Goal: Information Seeking & Learning: Learn about a topic

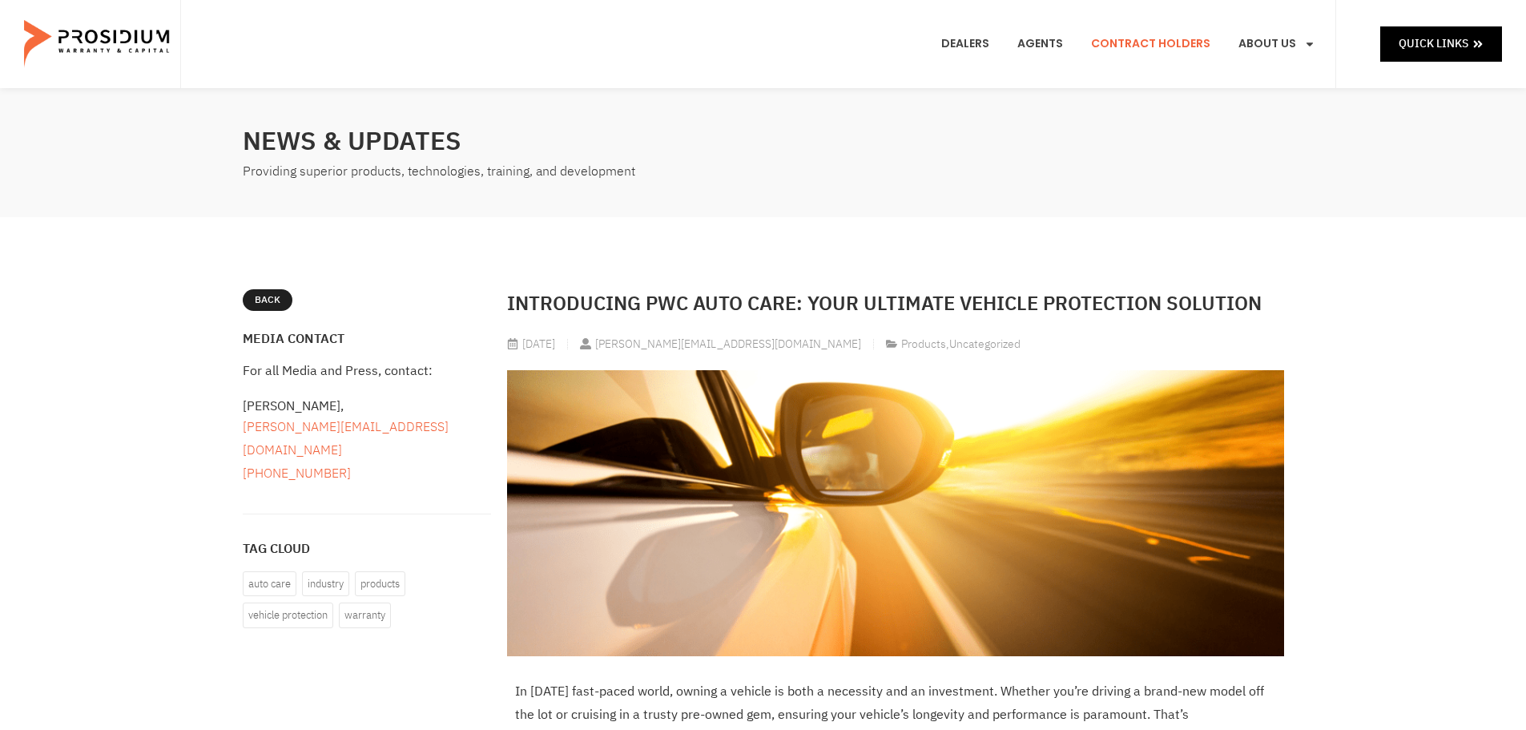
click at [1146, 32] on link "Contract Holders" at bounding box center [1150, 43] width 143 height 59
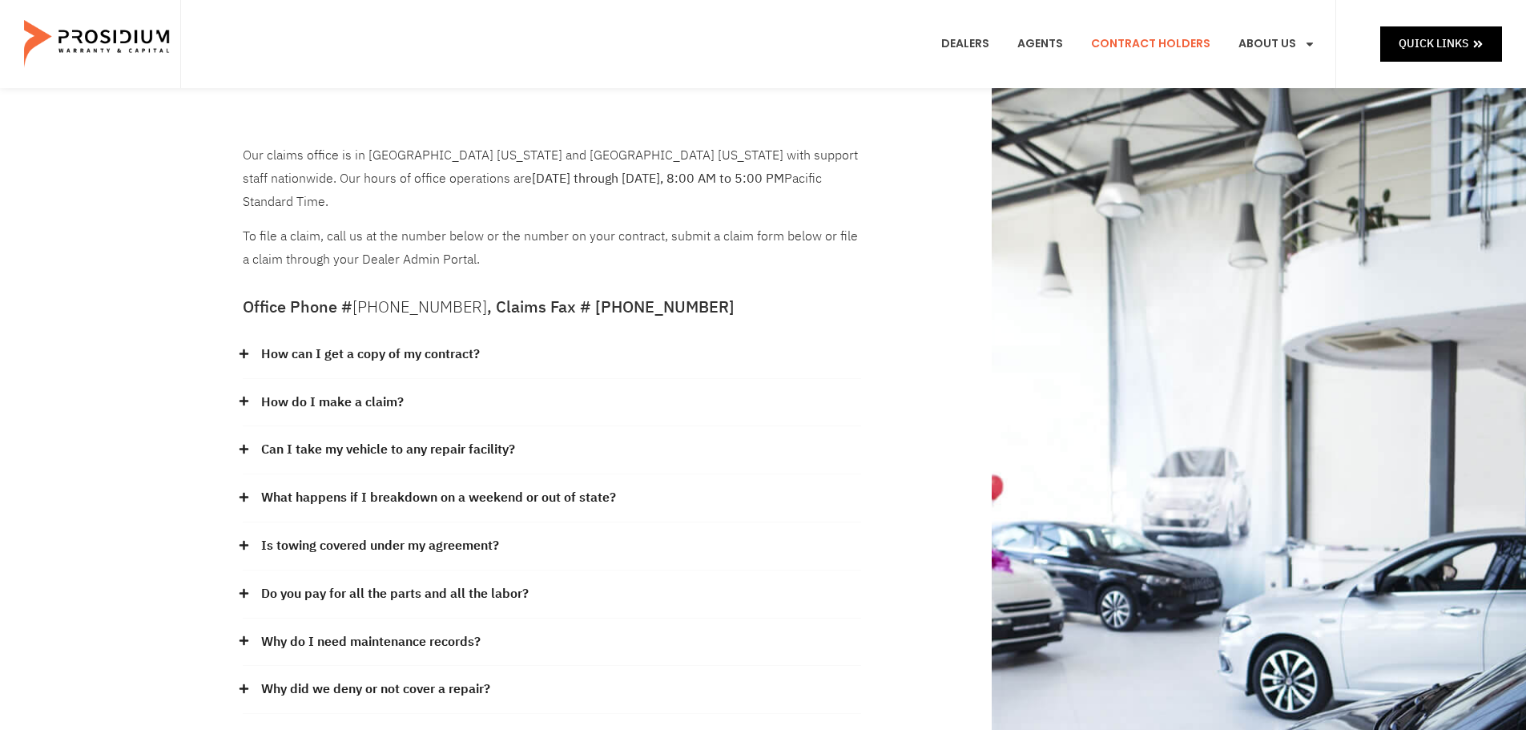
click at [299, 343] on link "How can I get a copy of my contract?" at bounding box center [370, 354] width 219 height 23
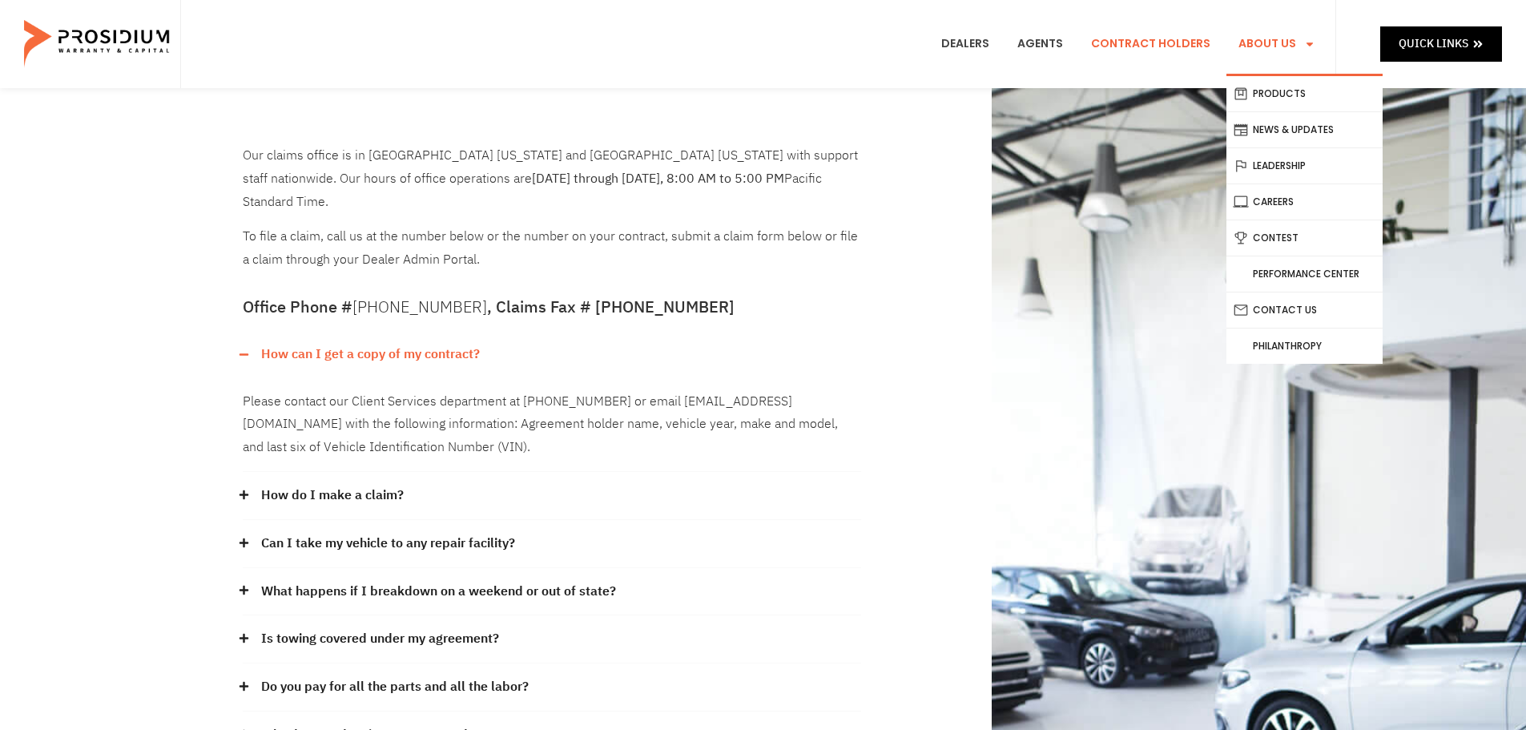
click at [1290, 47] on link "About Us" at bounding box center [1277, 43] width 101 height 59
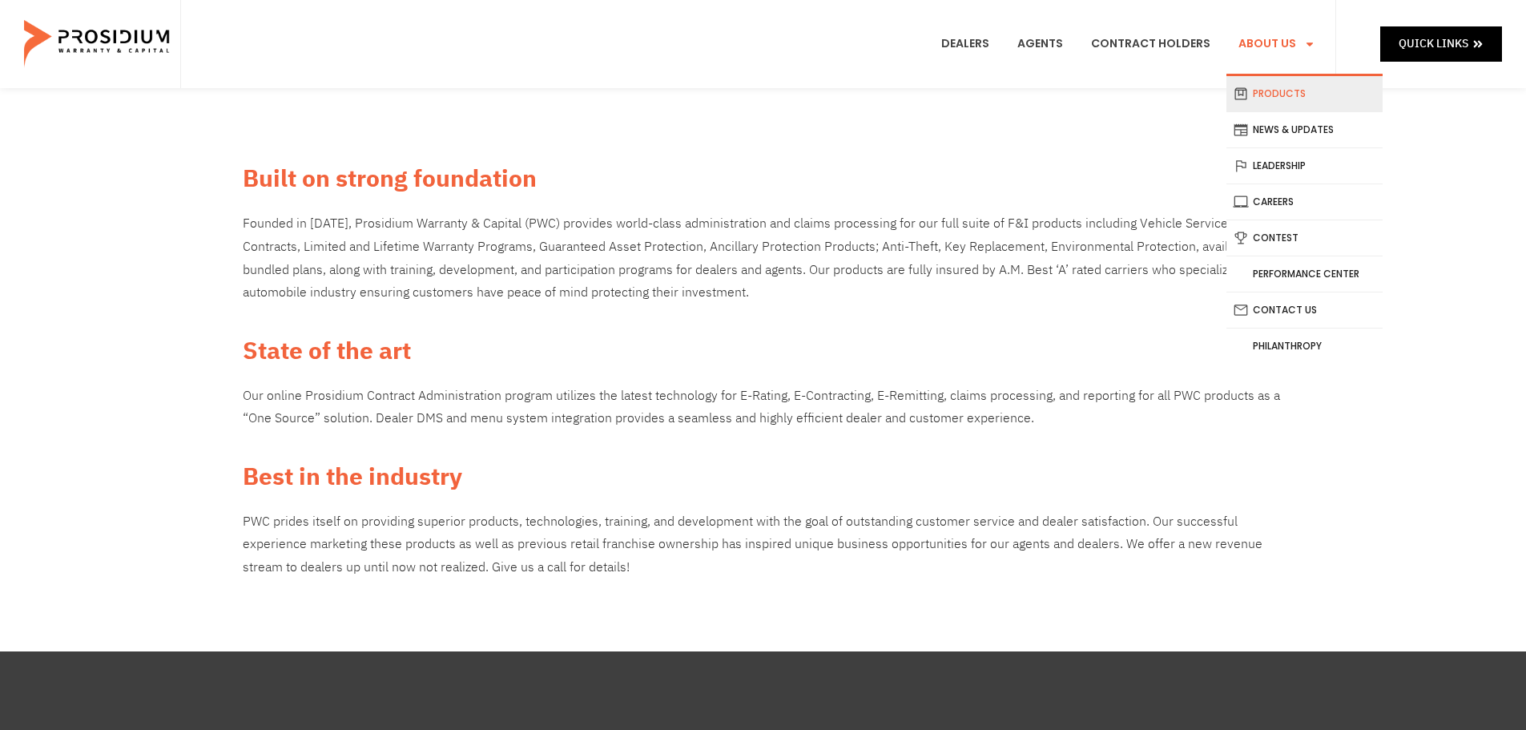
click at [1285, 91] on link "Products" at bounding box center [1305, 93] width 156 height 35
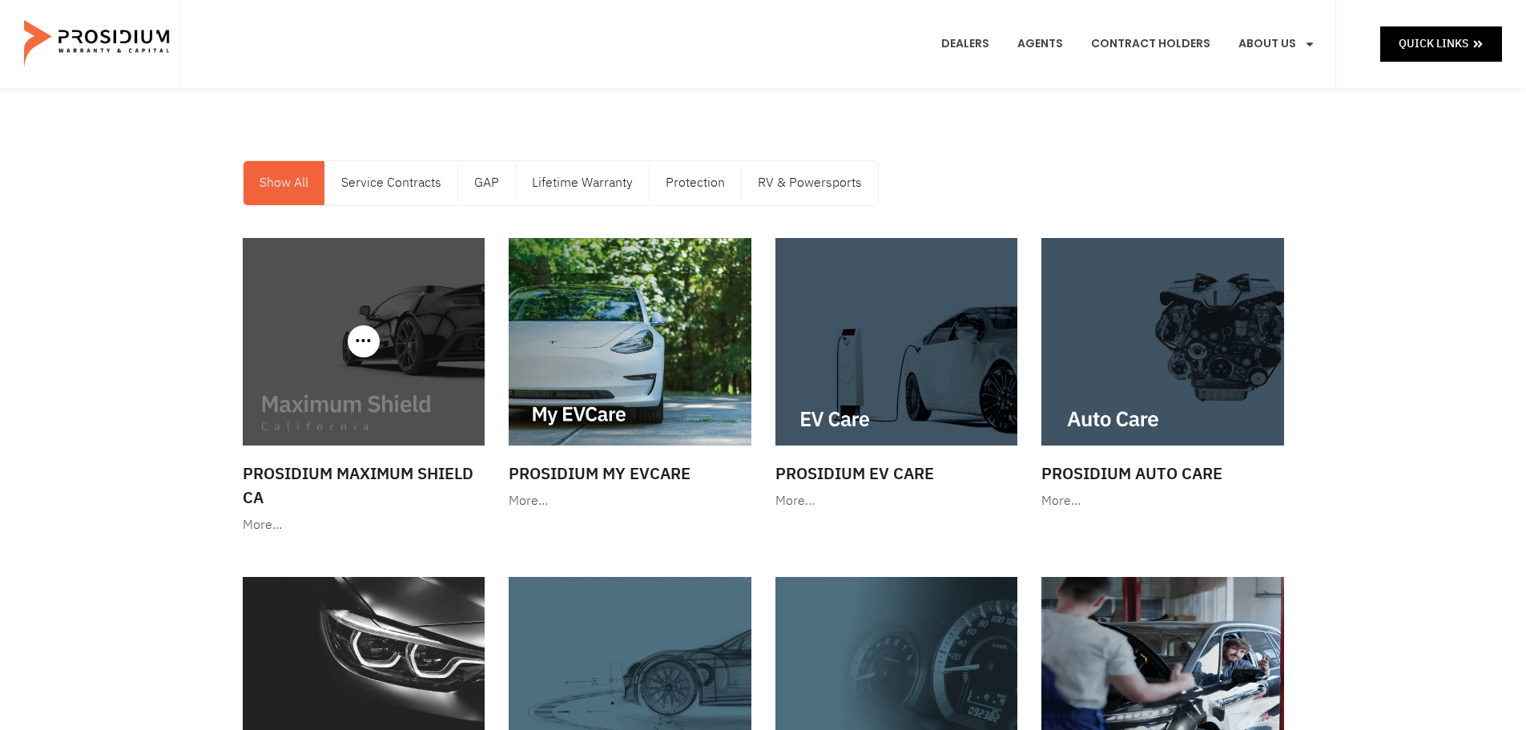
click at [403, 344] on img at bounding box center [364, 341] width 243 height 207
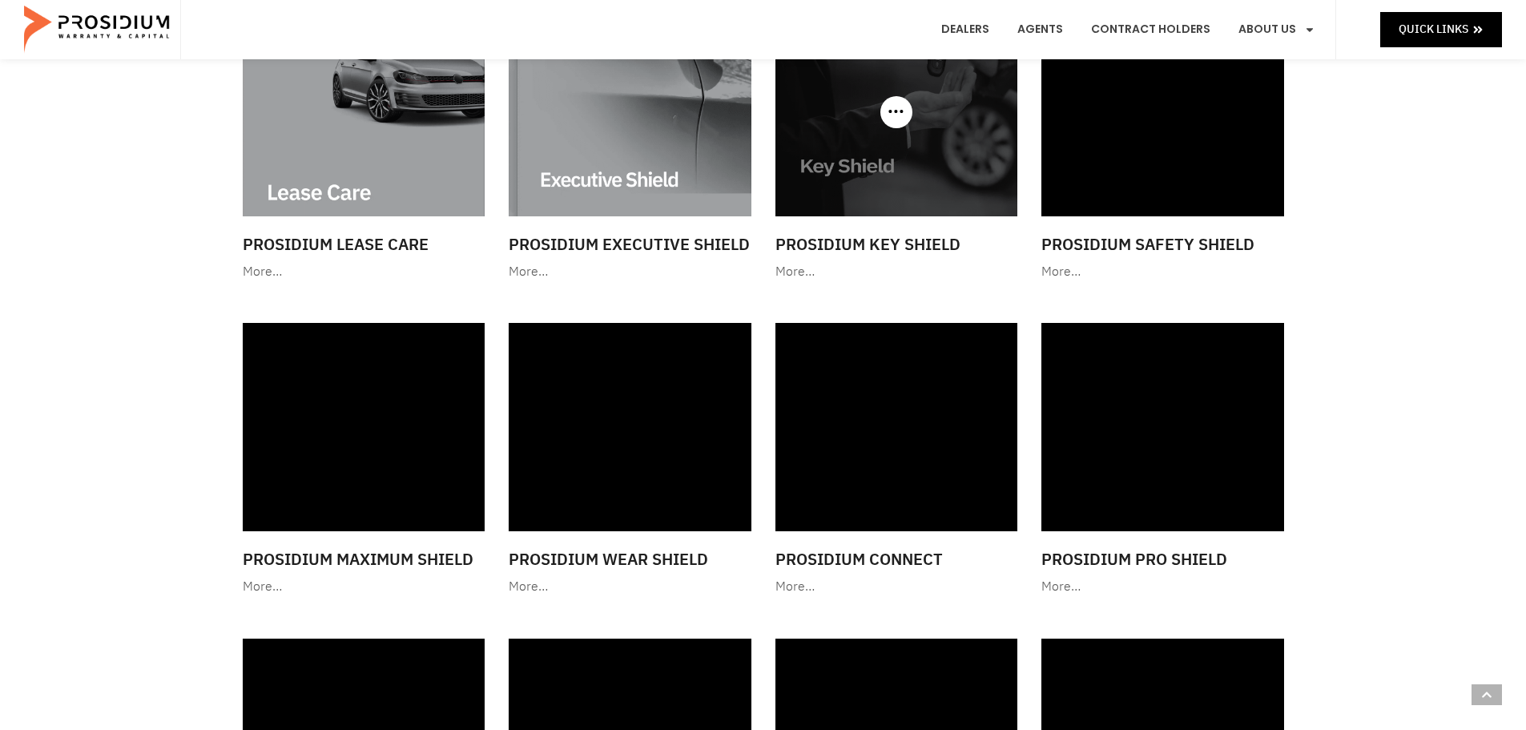
scroll to position [1282, 0]
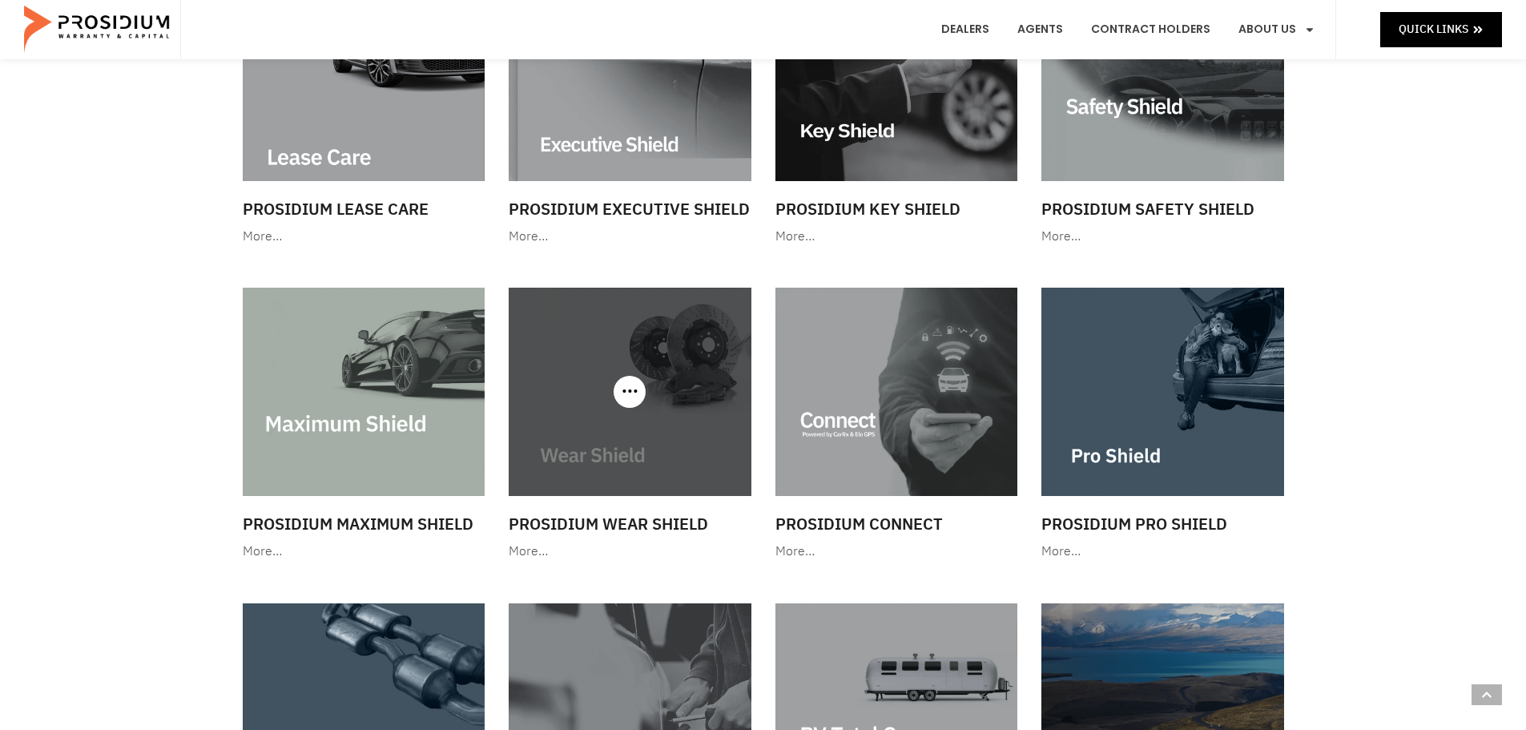
click at [646, 417] on img at bounding box center [630, 391] width 243 height 207
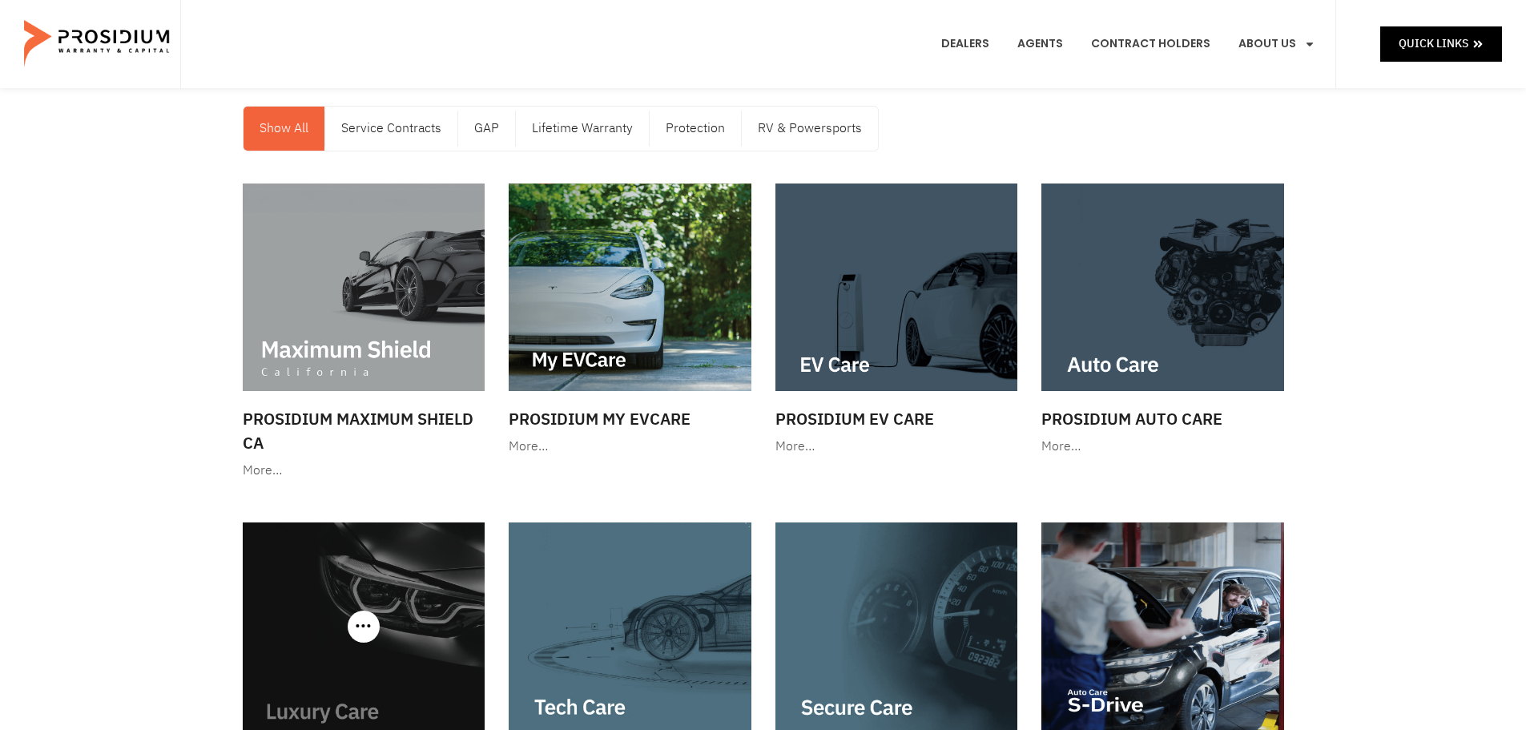
scroll to position [0, 0]
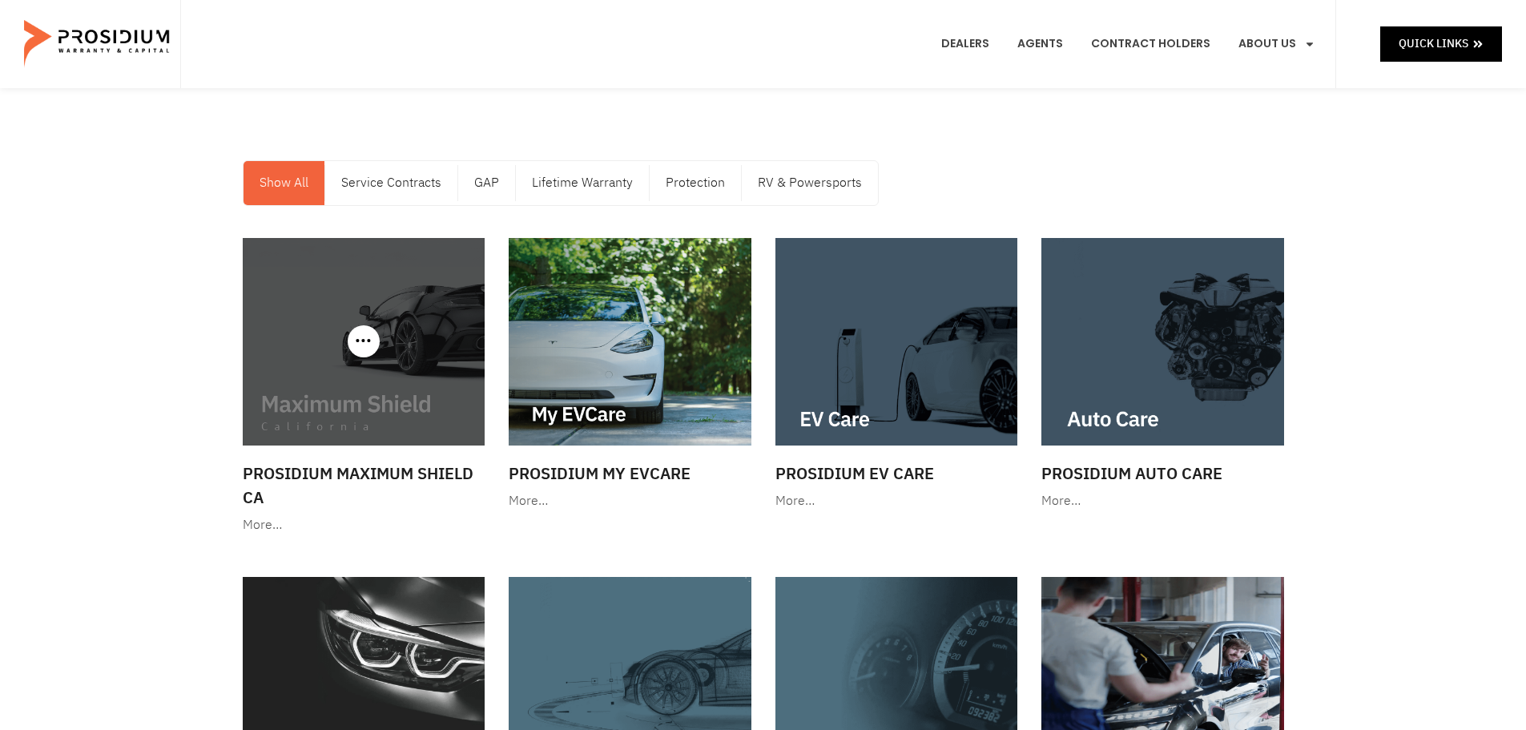
click at [372, 359] on img at bounding box center [364, 341] width 243 height 207
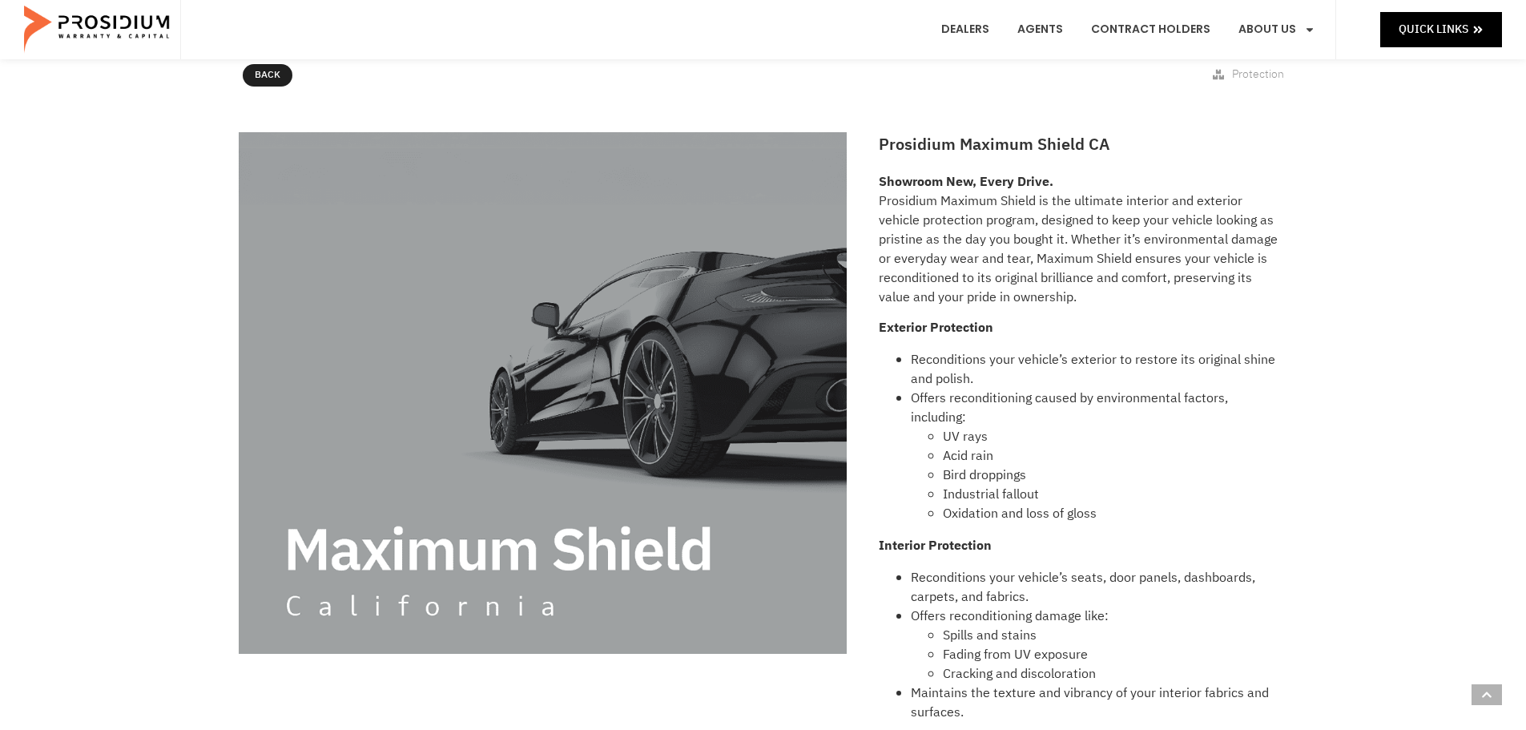
scroll to position [320, 0]
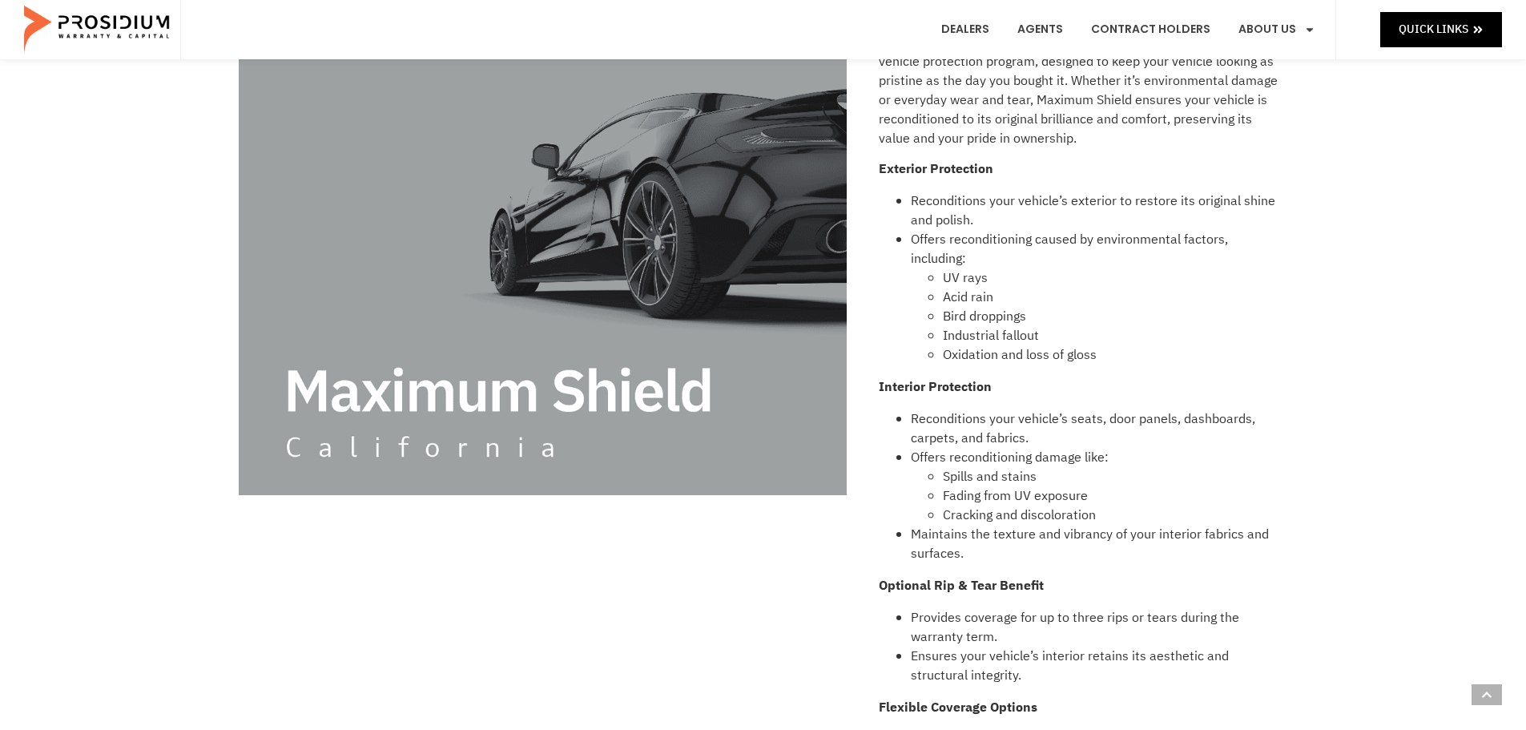
click at [439, 383] on img at bounding box center [543, 235] width 609 height 522
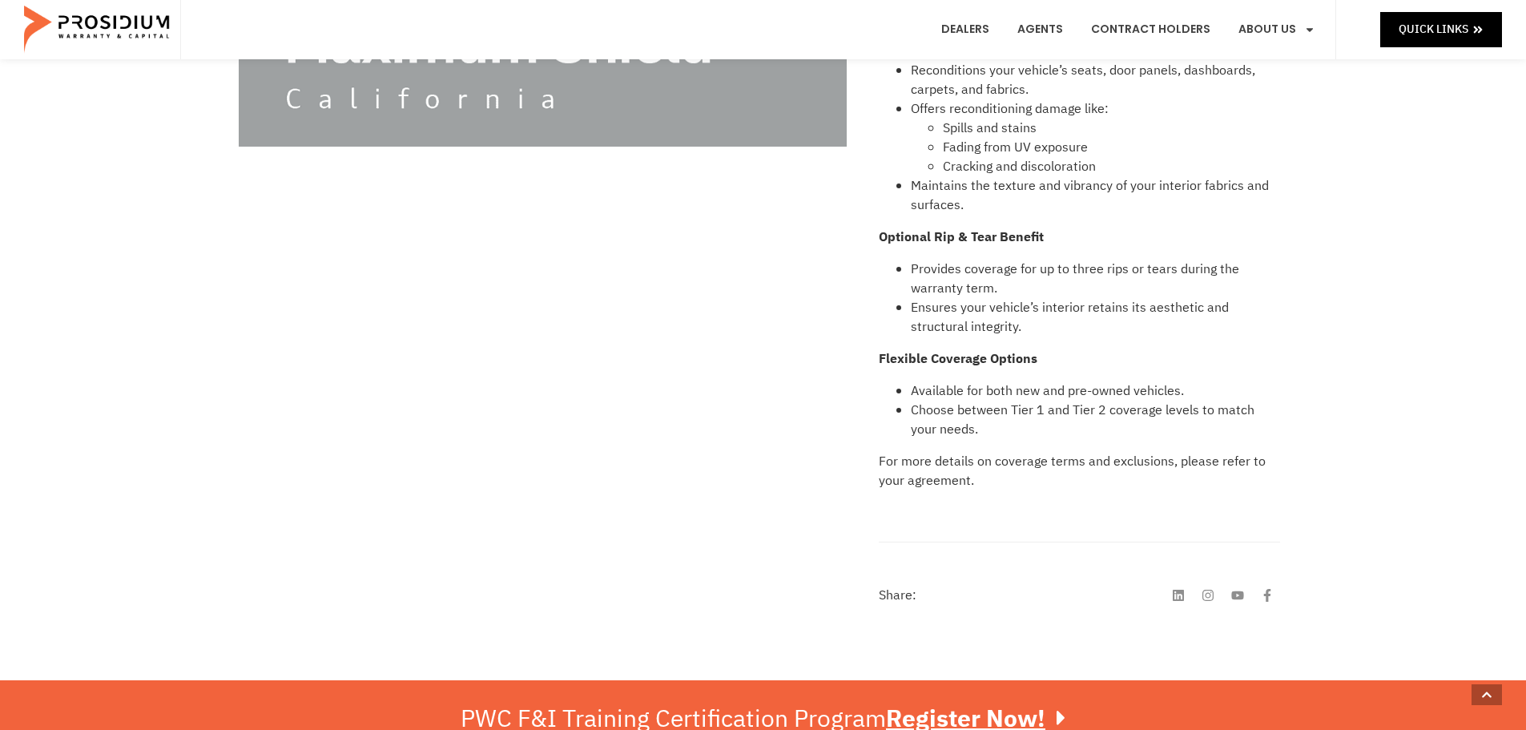
scroll to position [855, 0]
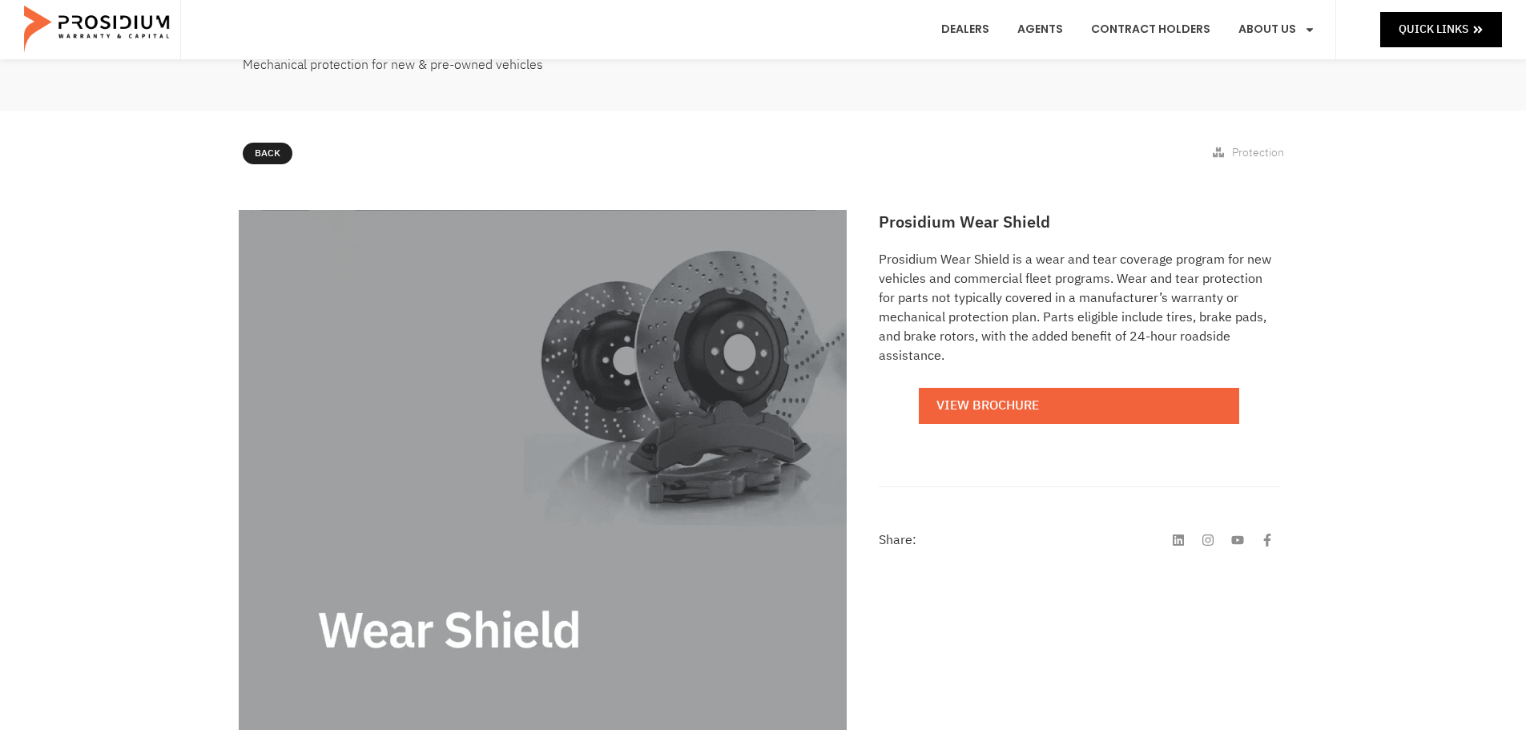
scroll to position [214, 0]
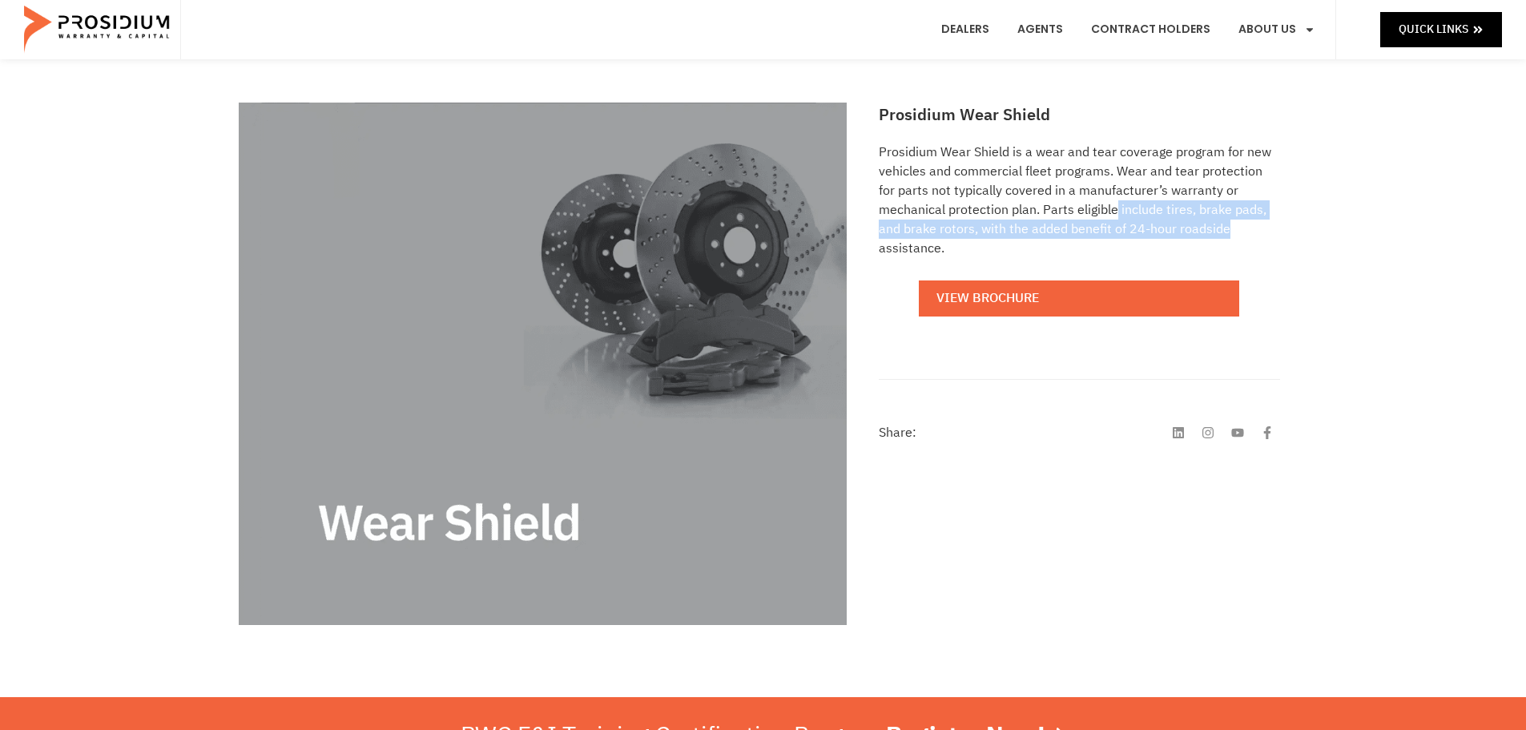
drag, startPoint x: 1118, startPoint y: 215, endPoint x: 1258, endPoint y: 227, distance: 140.7
click at [1258, 227] on p "Prosidium Wear Shield is a wear and tear coverage program for new vehicles and …" at bounding box center [1079, 200] width 401 height 115
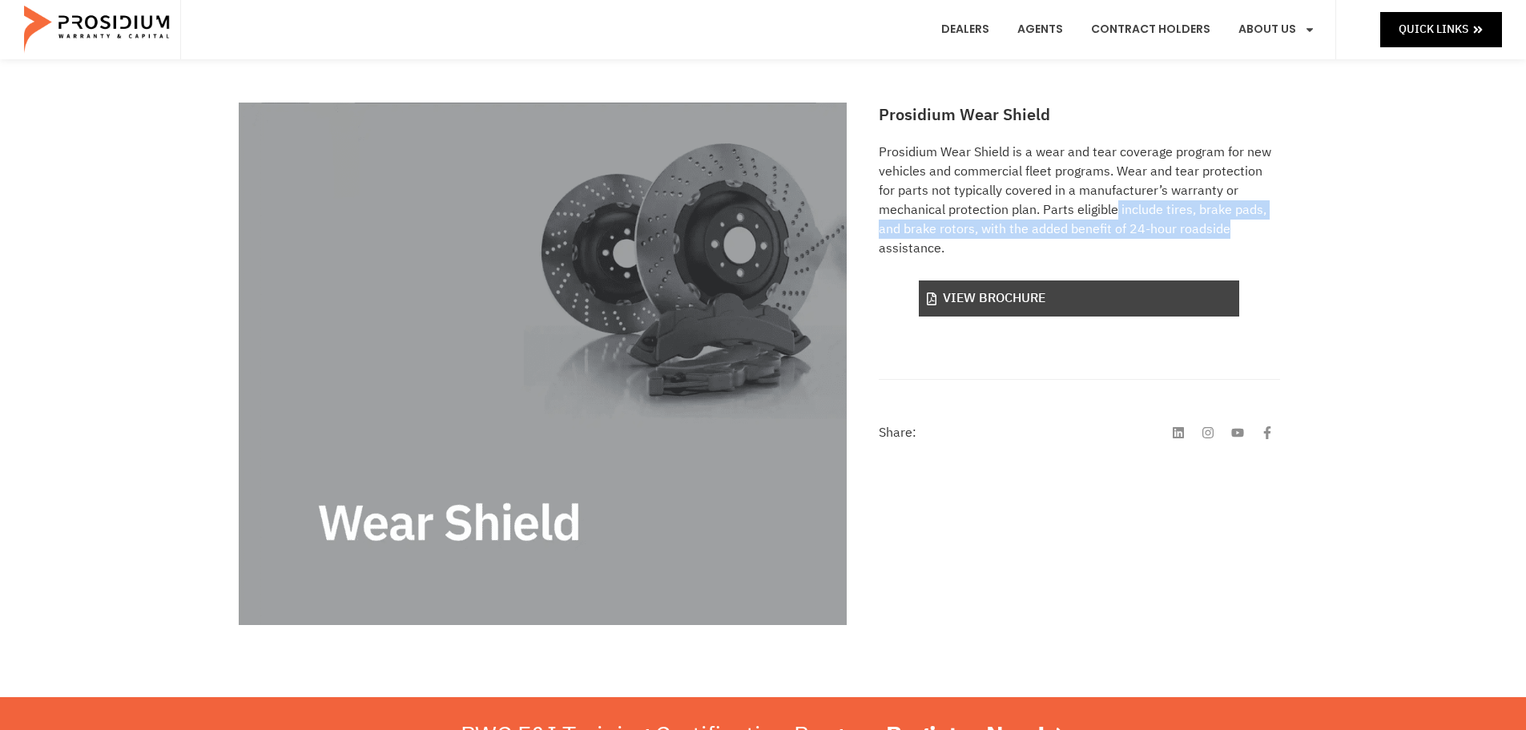
click at [1065, 308] on link "View Brochure" at bounding box center [1079, 298] width 320 height 36
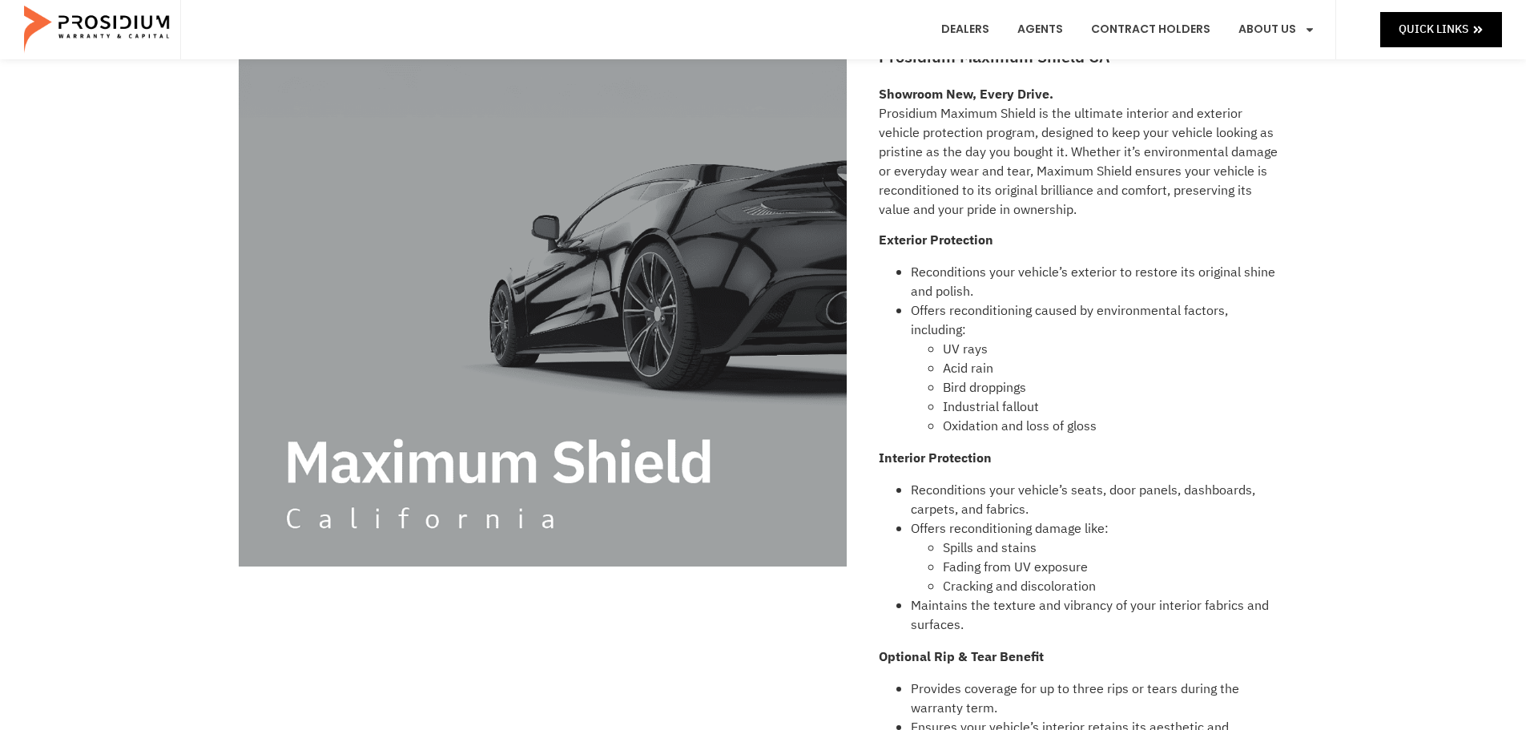
scroll to position [107, 0]
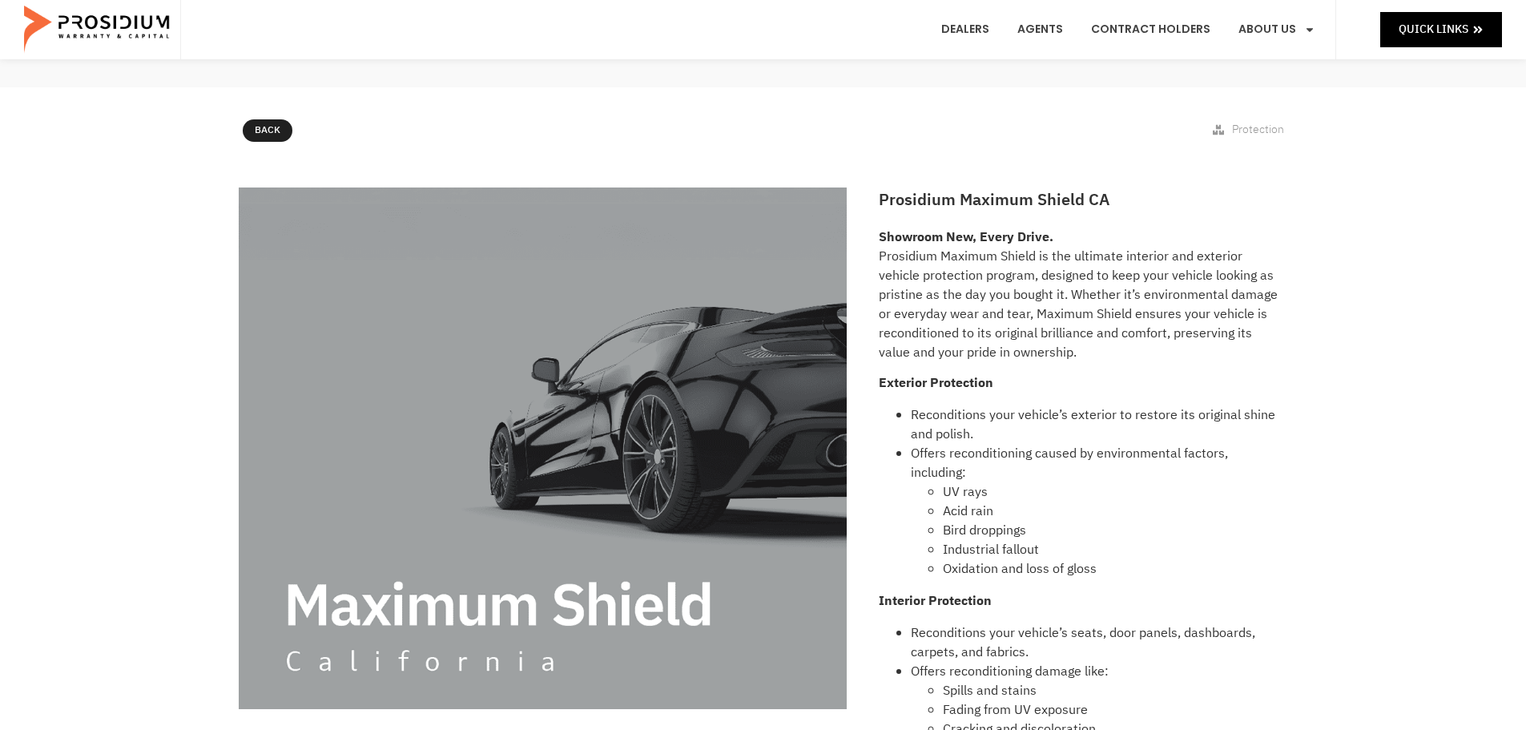
click at [1258, 131] on span "Protection" at bounding box center [1258, 129] width 52 height 17
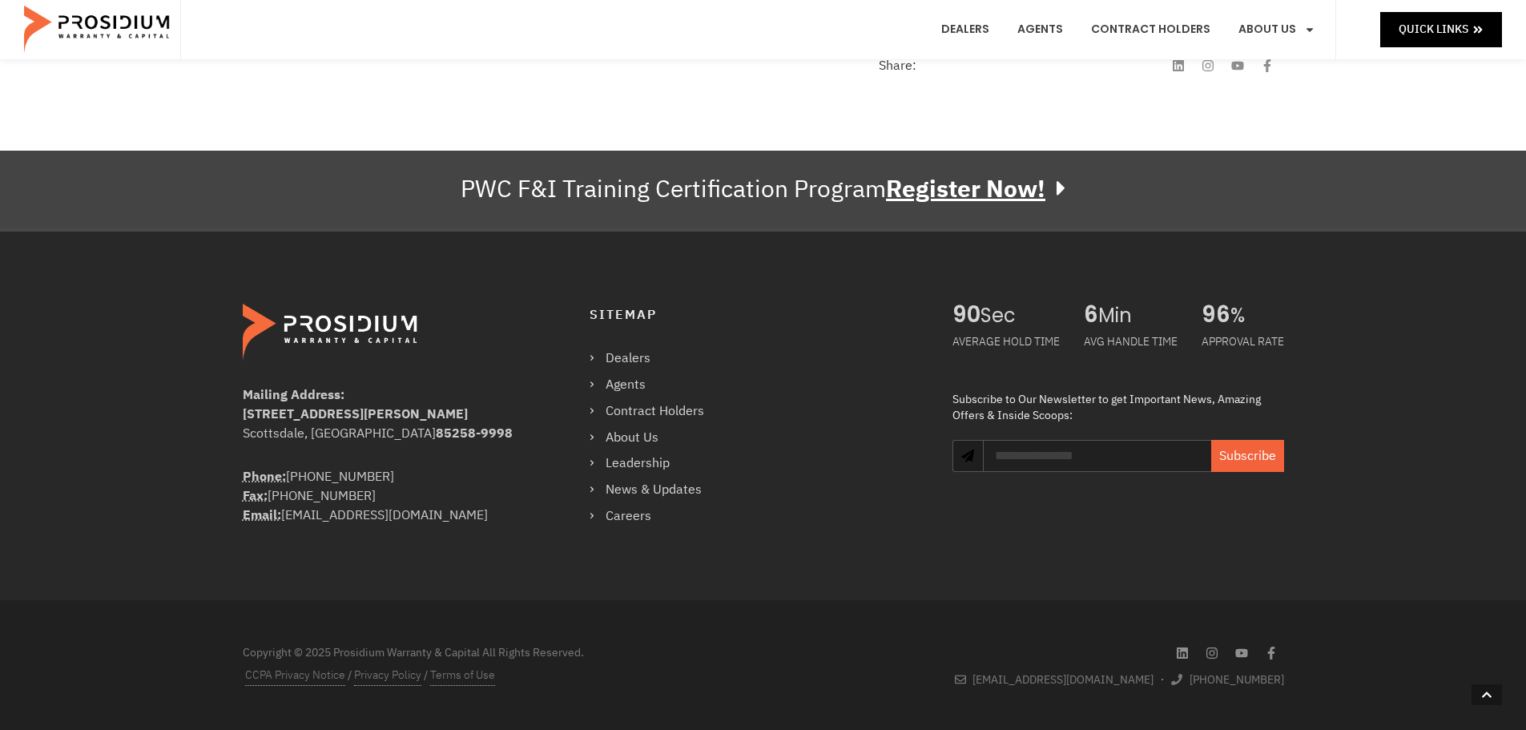
scroll to position [1092, 0]
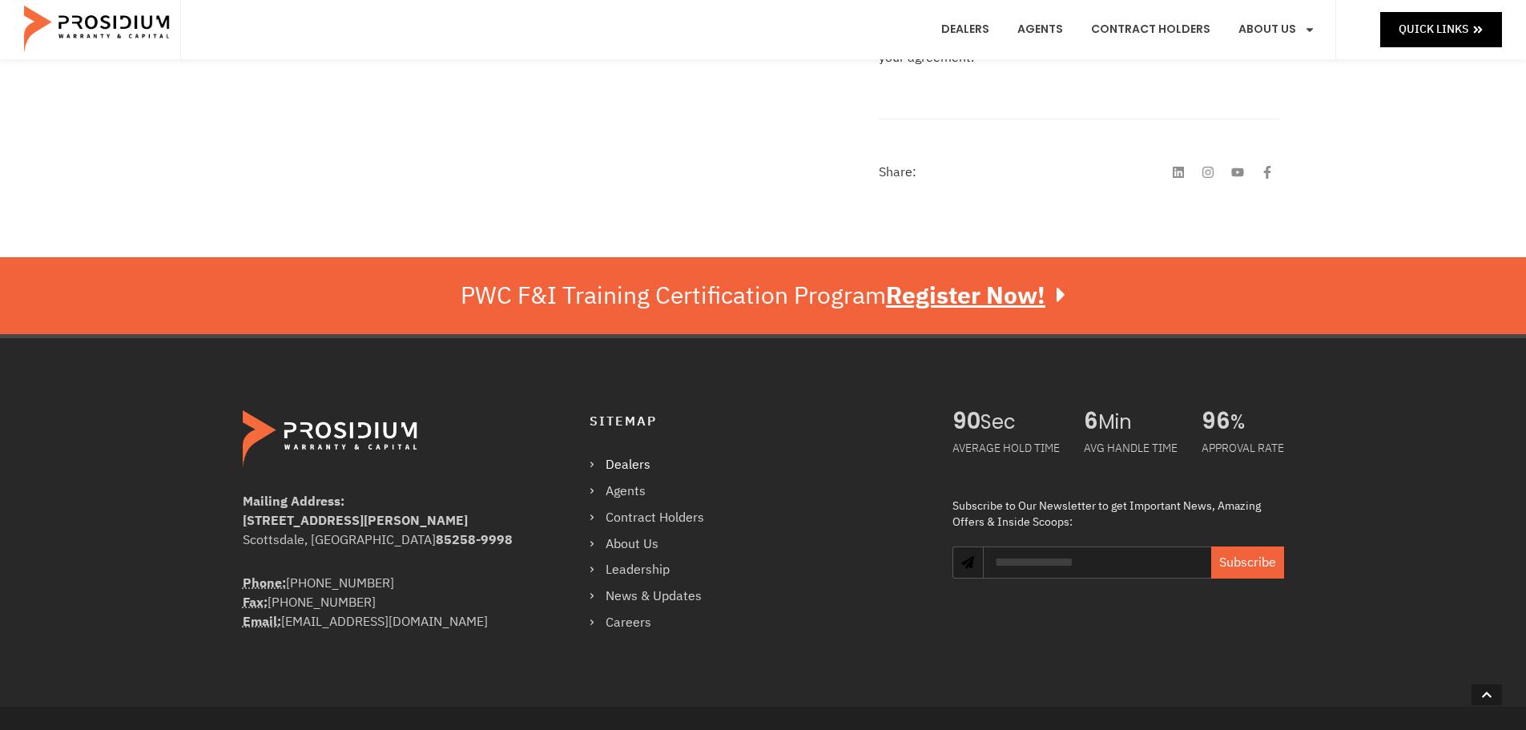
click at [622, 465] on link "Dealers" at bounding box center [655, 464] width 131 height 23
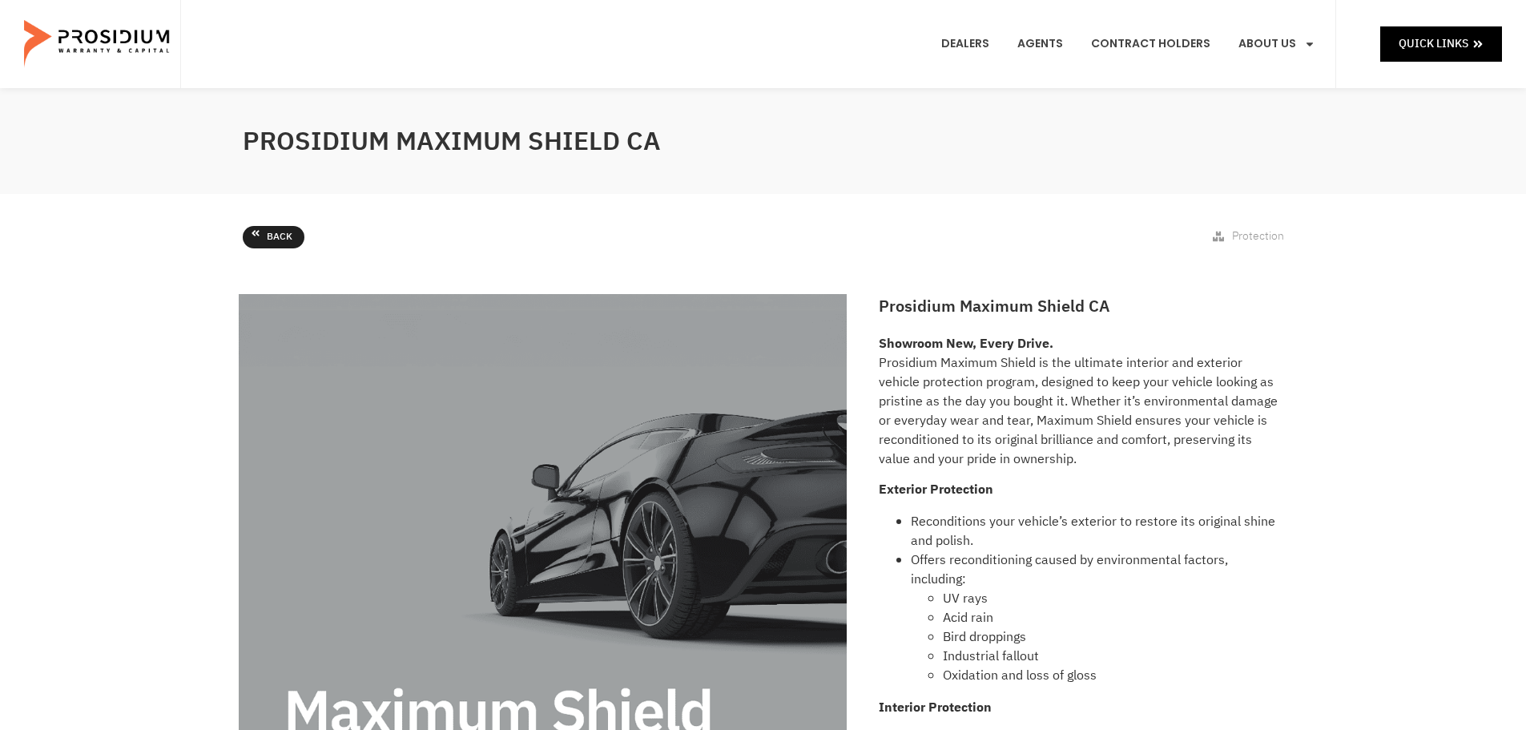
click at [260, 234] on link "Back" at bounding box center [274, 237] width 62 height 22
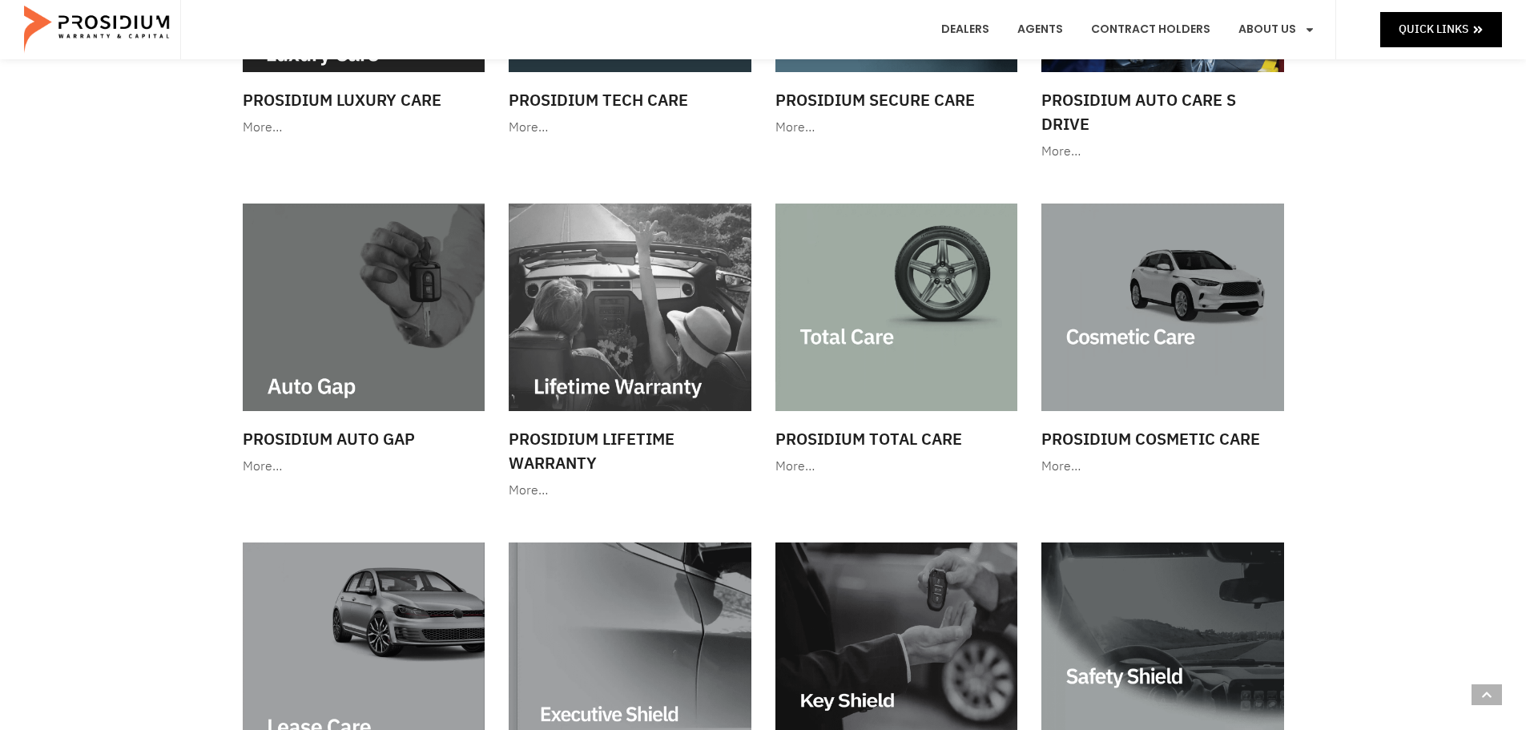
scroll to position [747, 0]
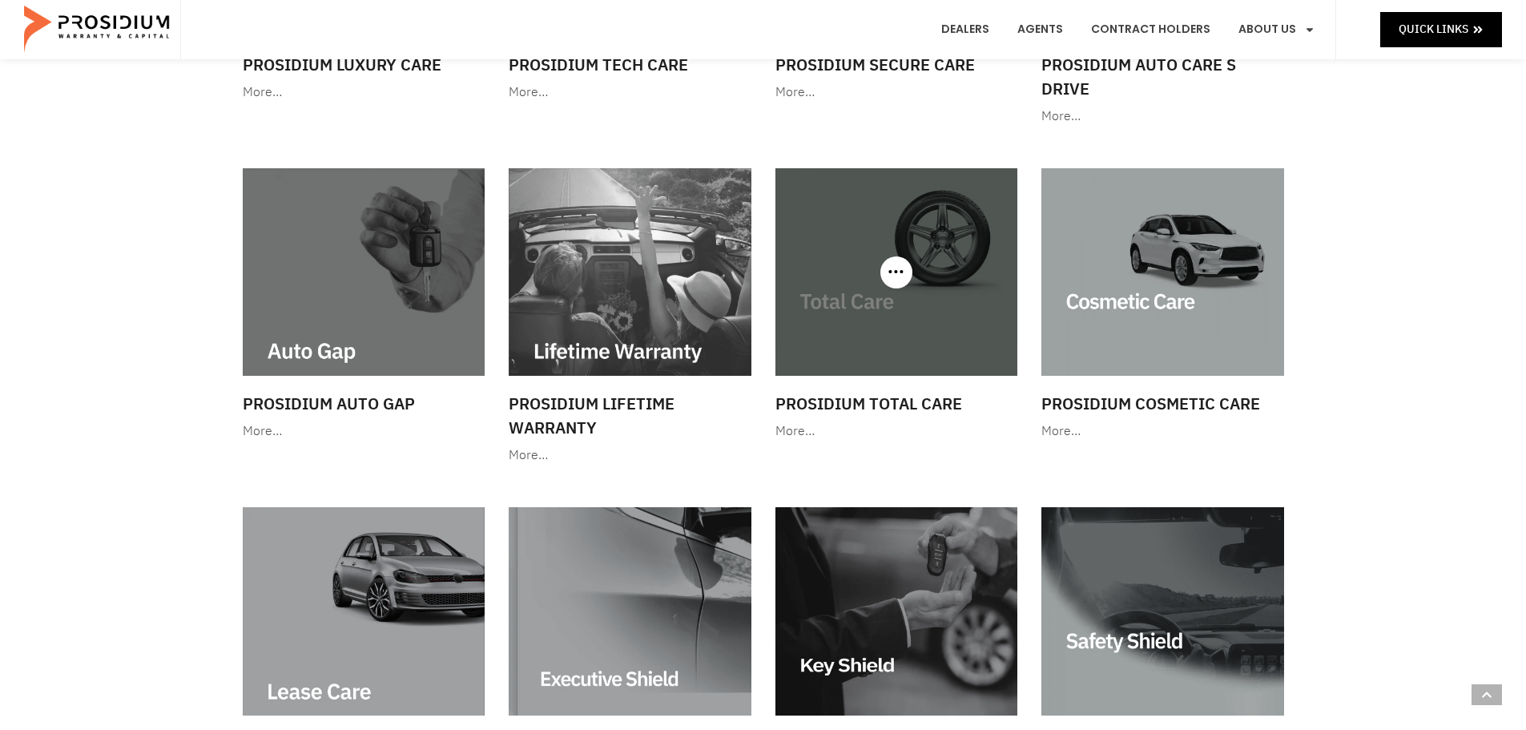
click at [933, 260] on img at bounding box center [897, 271] width 243 height 207
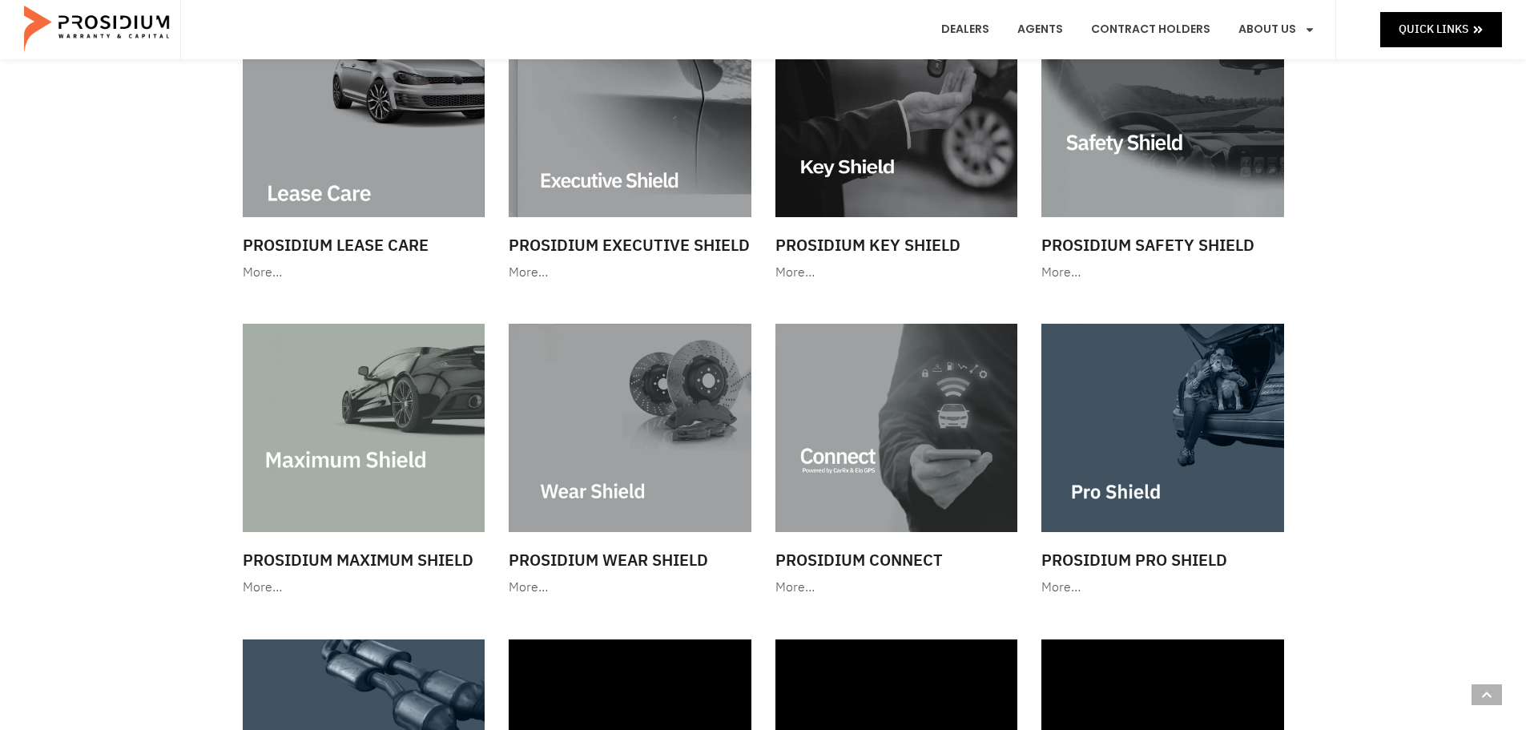
scroll to position [1282, 0]
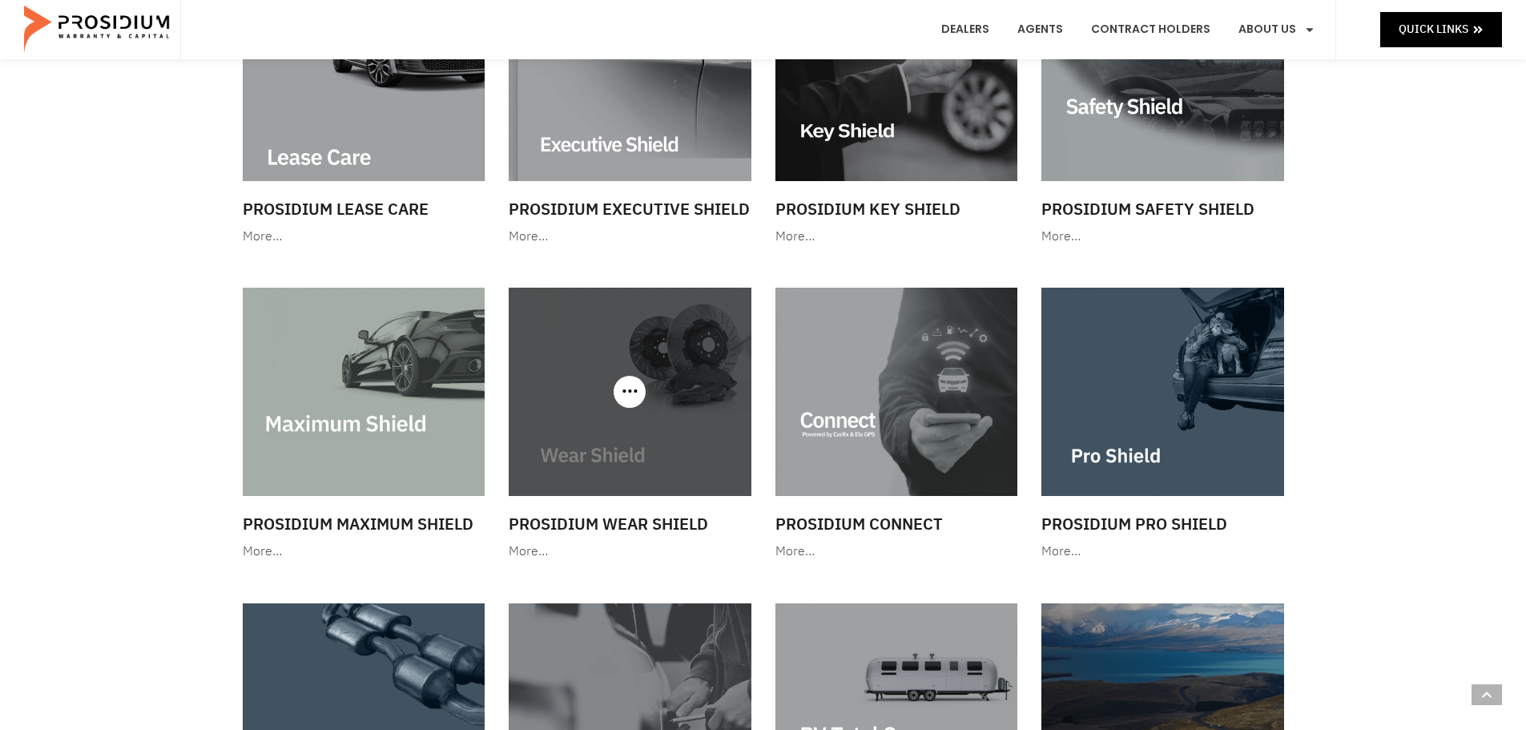
click at [613, 426] on img at bounding box center [630, 391] width 243 height 207
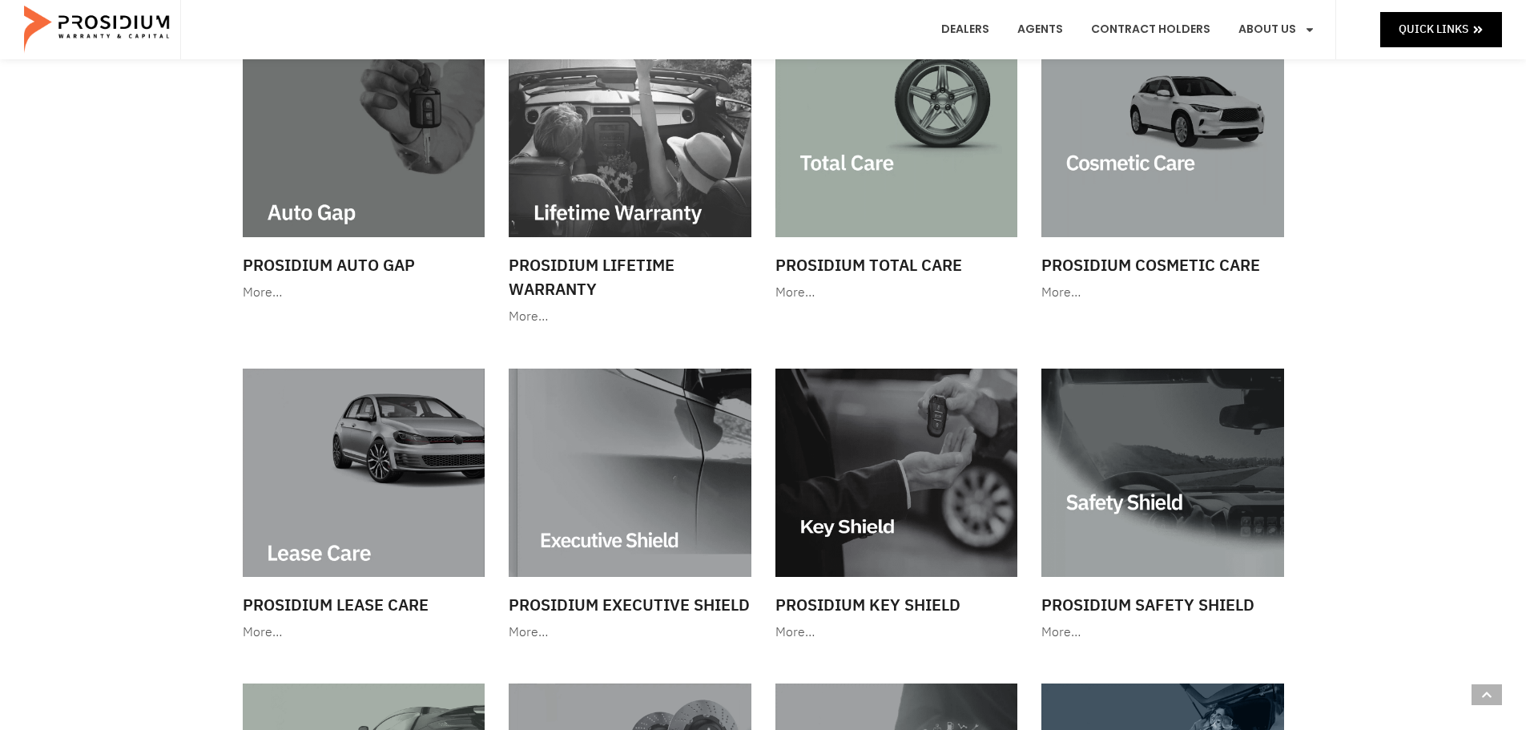
scroll to position [855, 0]
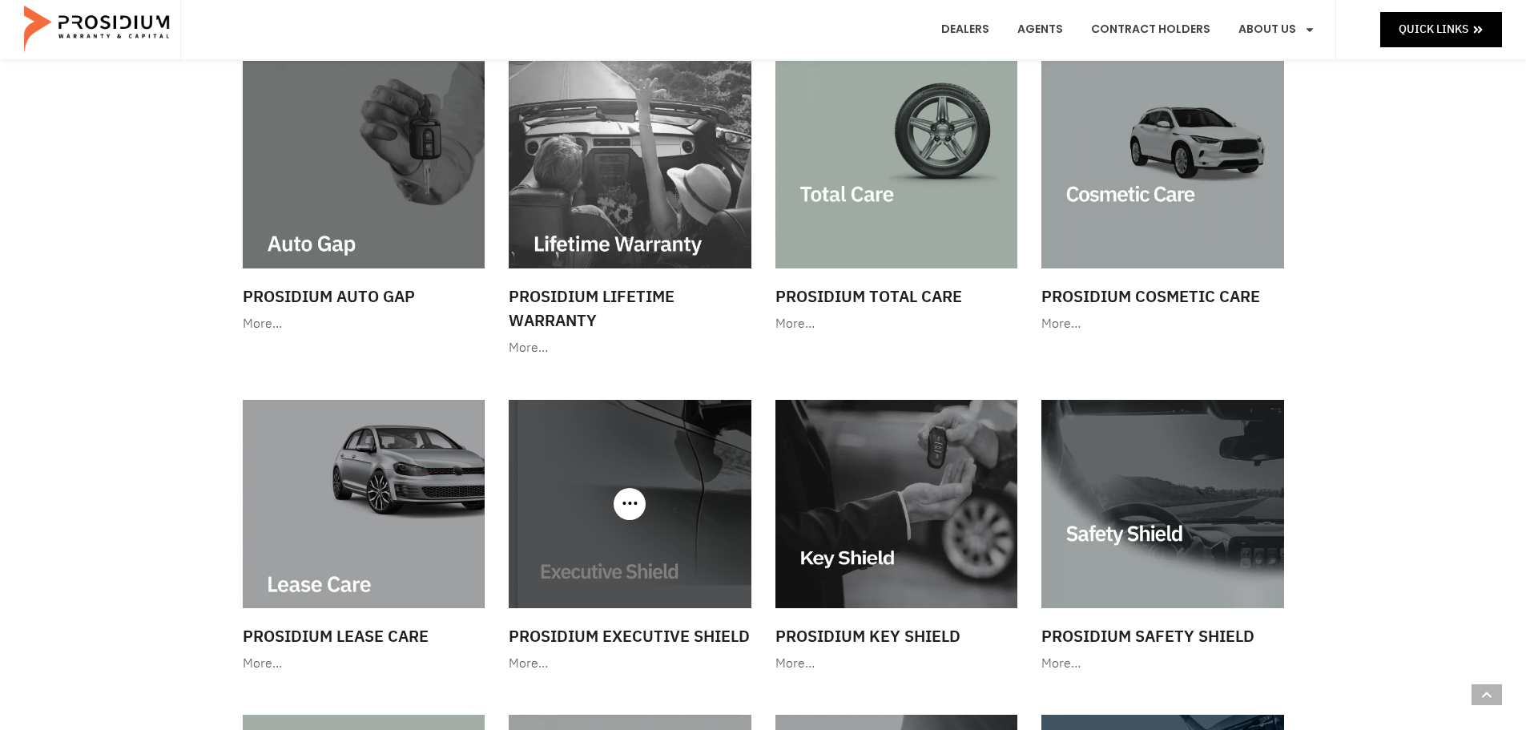
click at [631, 538] on img at bounding box center [630, 503] width 243 height 207
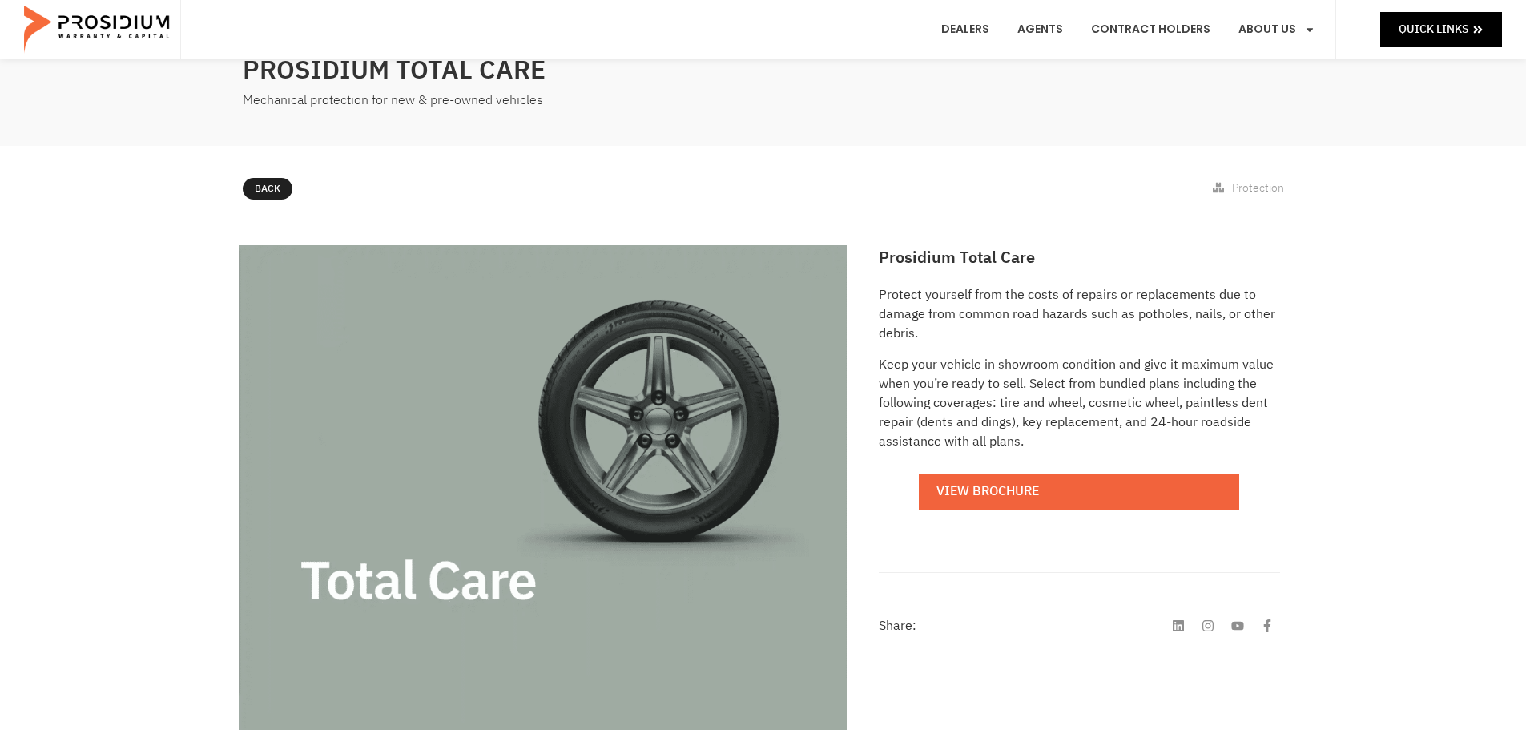
scroll to position [107, 0]
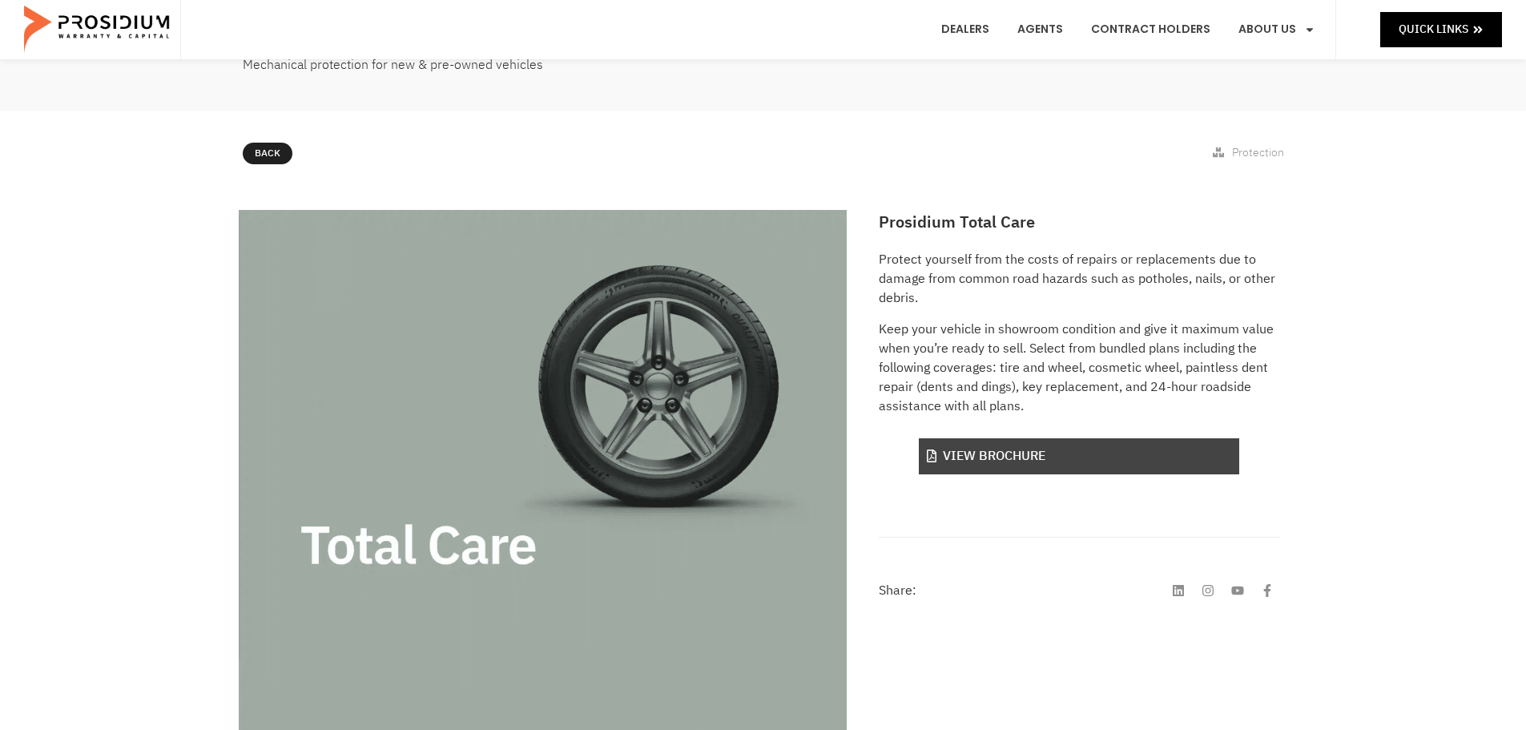
click at [1029, 462] on link "View Brochure" at bounding box center [1079, 456] width 320 height 36
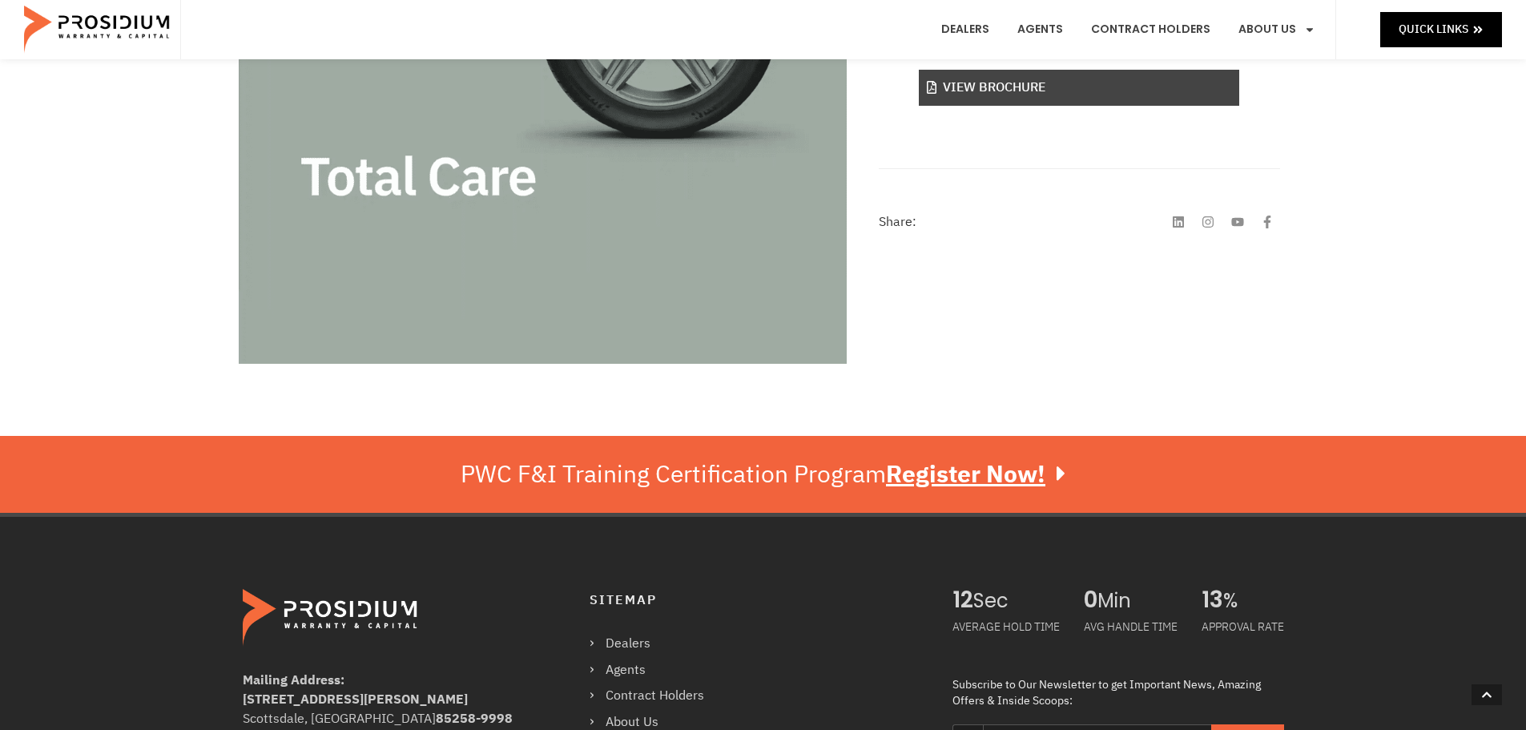
scroll to position [214, 0]
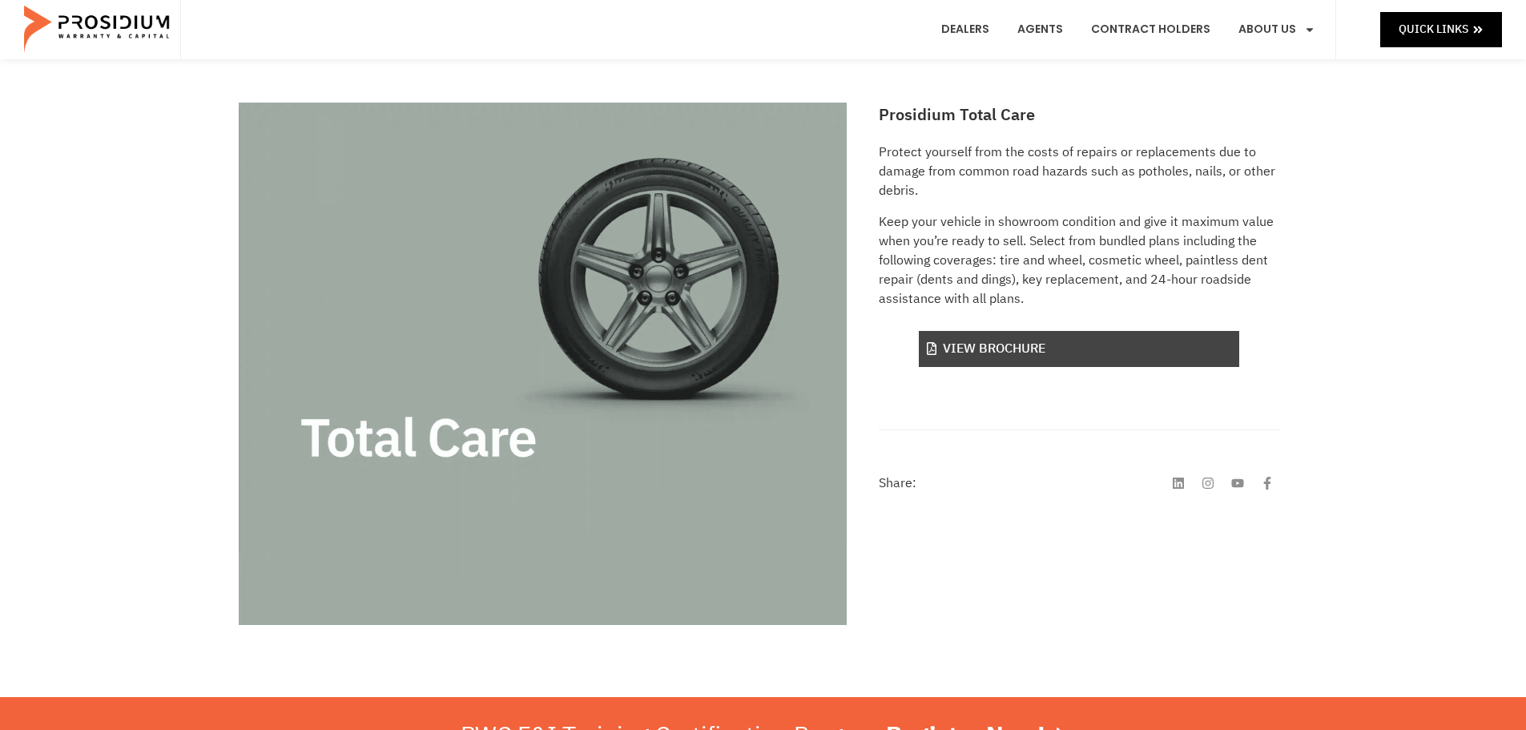
click at [1058, 354] on link "View Brochure" at bounding box center [1079, 349] width 320 height 36
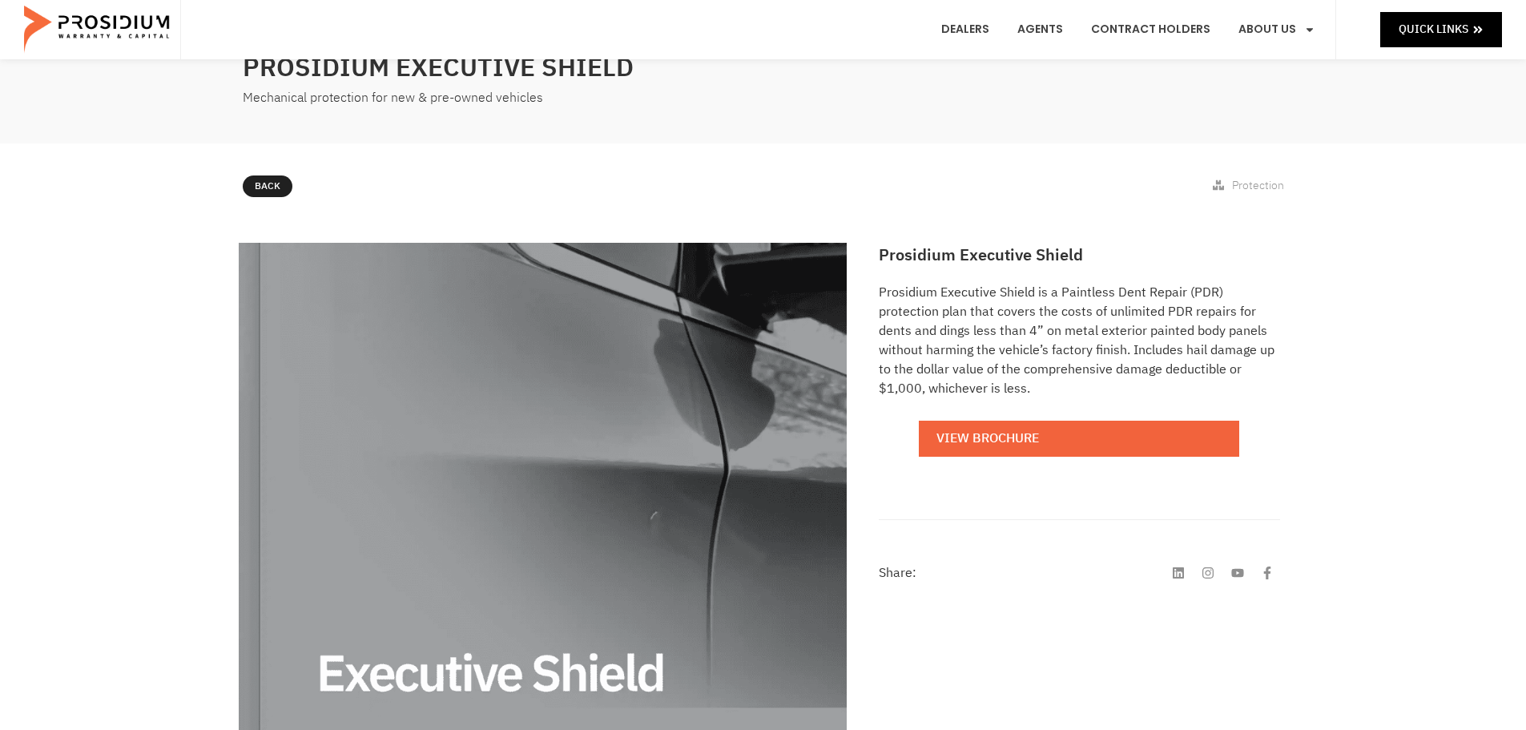
scroll to position [107, 0]
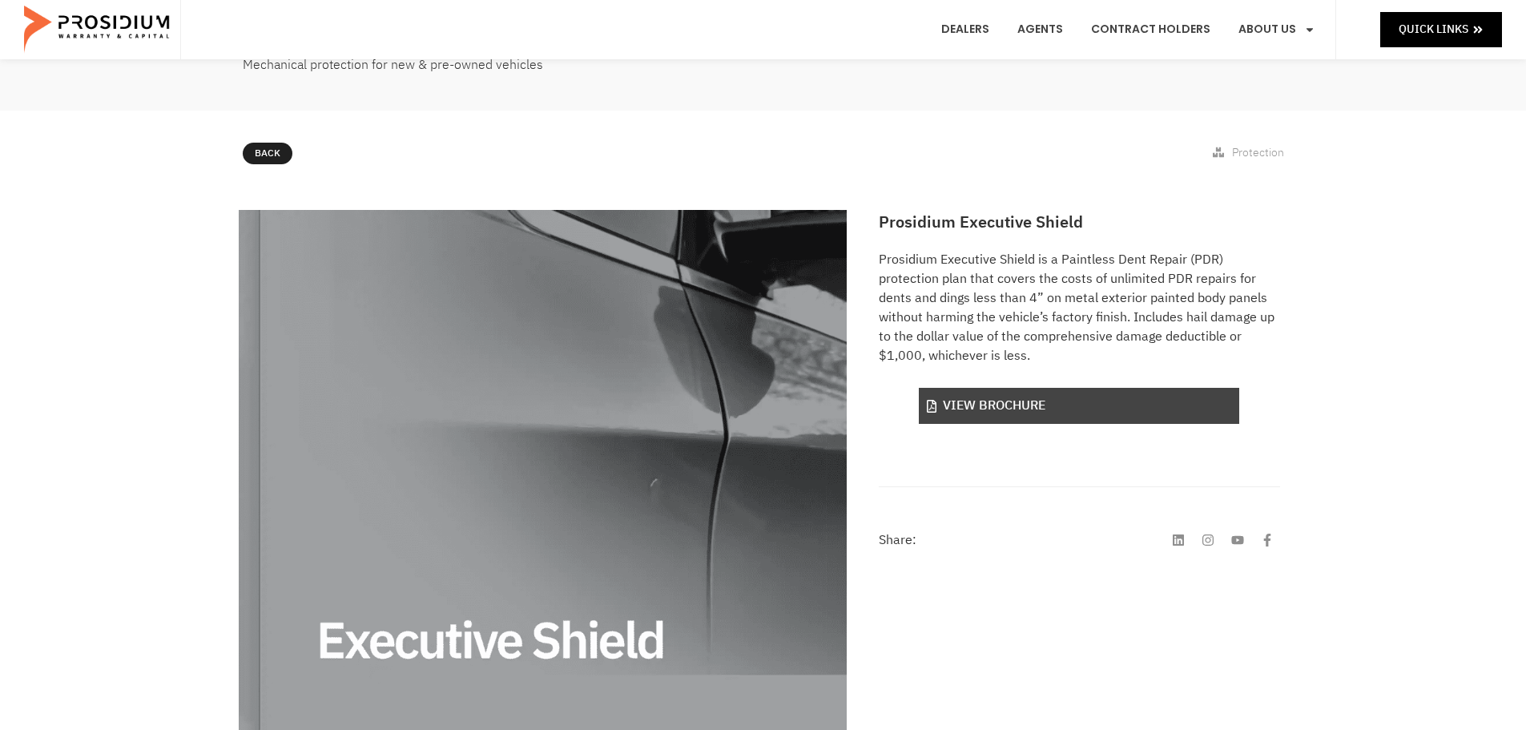
click at [1099, 395] on link "View Brochure" at bounding box center [1079, 406] width 320 height 36
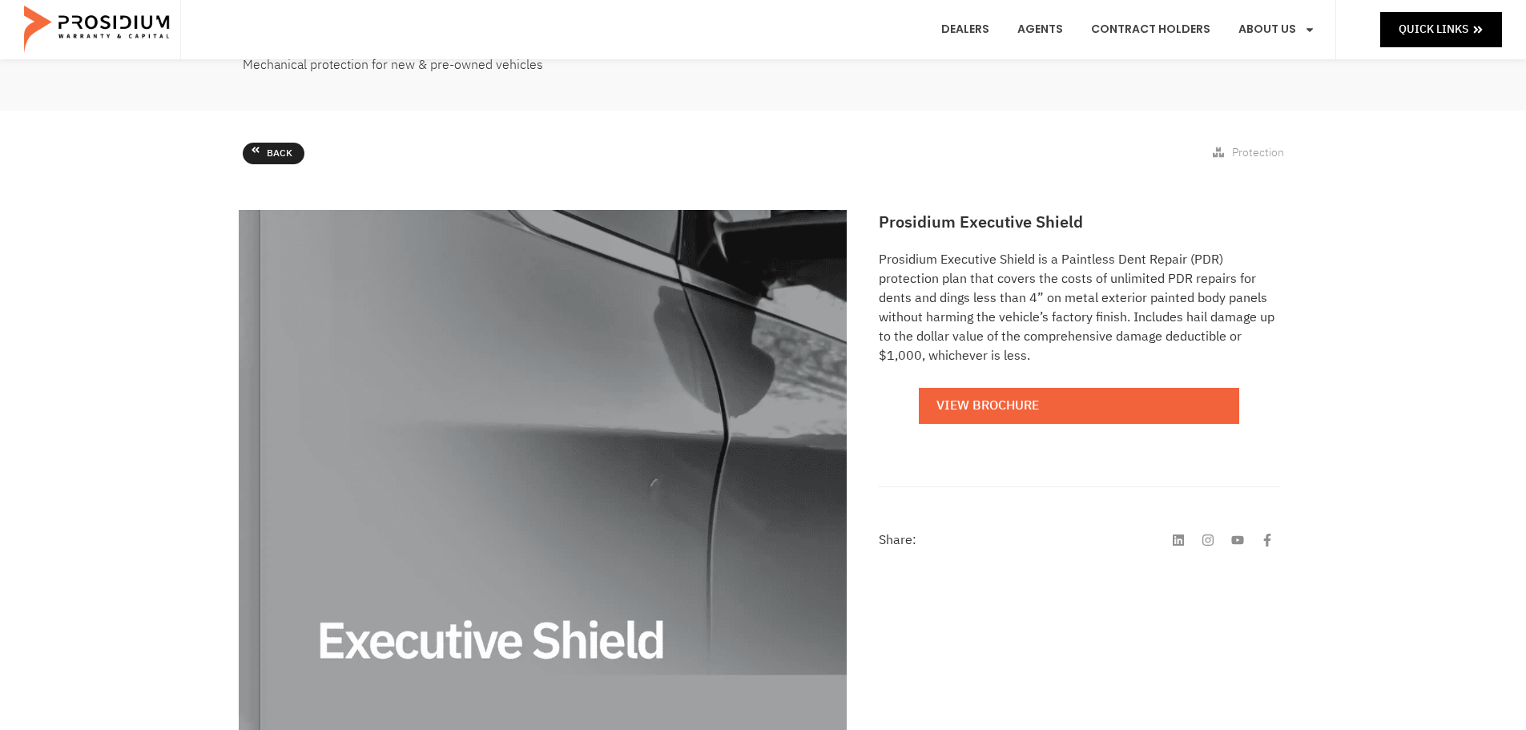
click at [260, 154] on link "Back" at bounding box center [274, 154] width 62 height 22
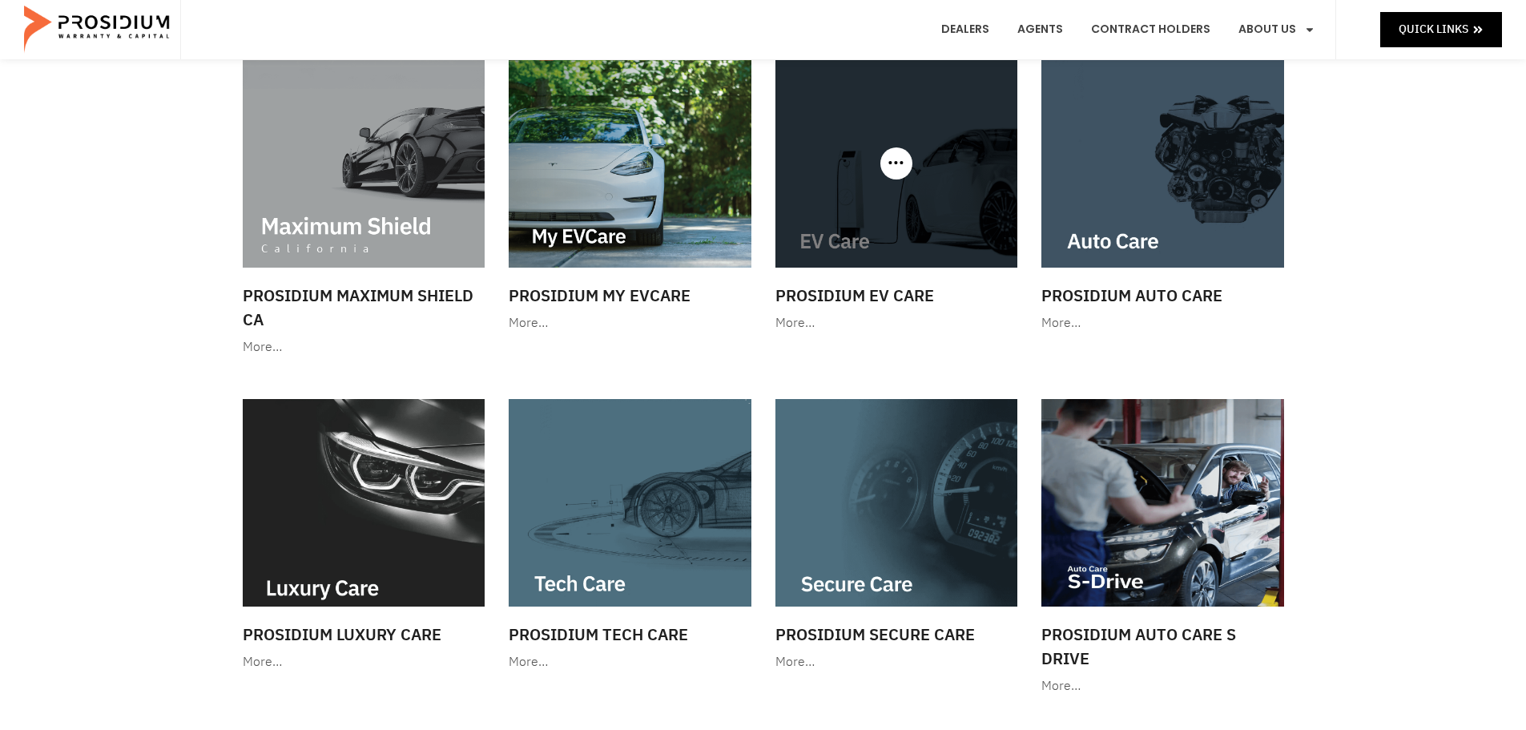
scroll to position [214, 0]
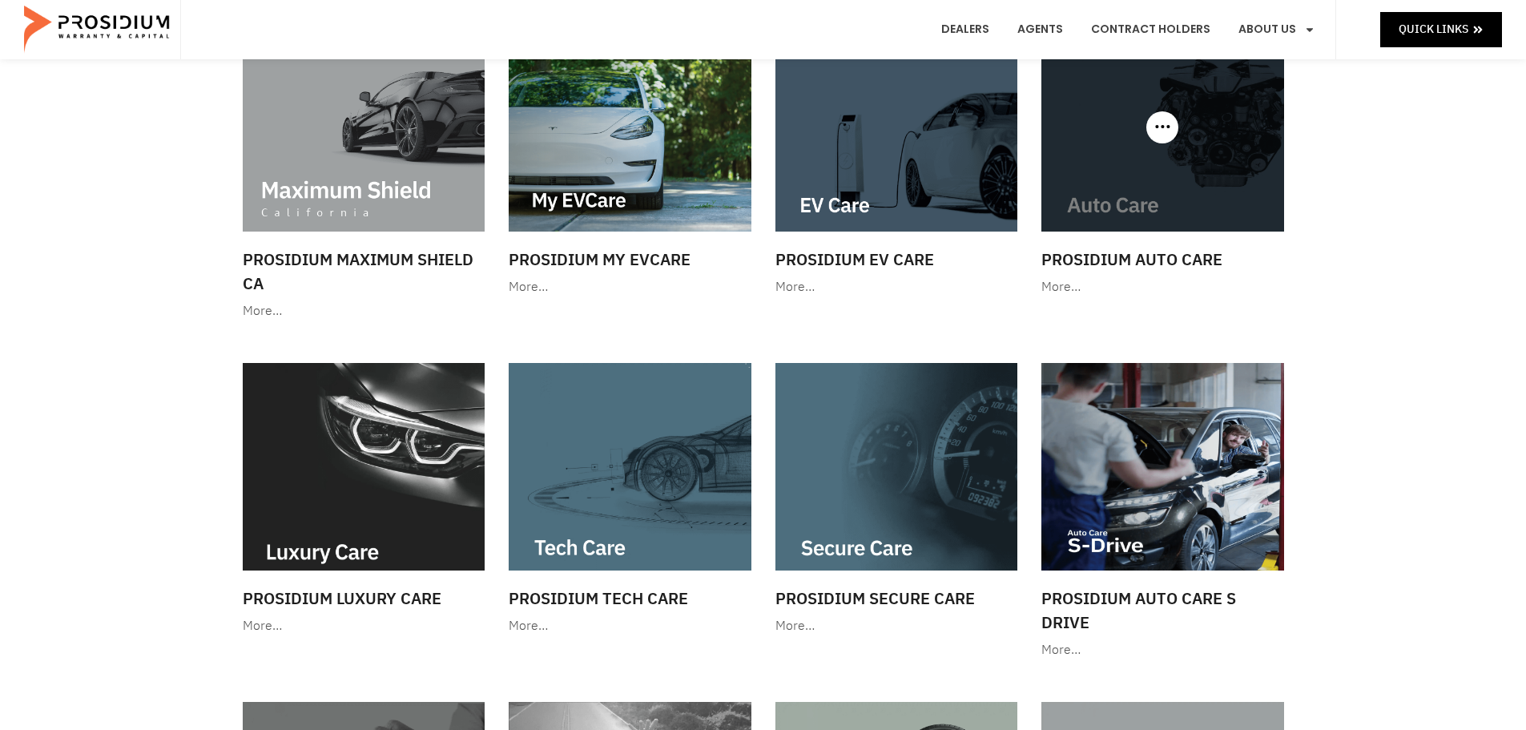
click at [1159, 177] on img at bounding box center [1163, 127] width 243 height 207
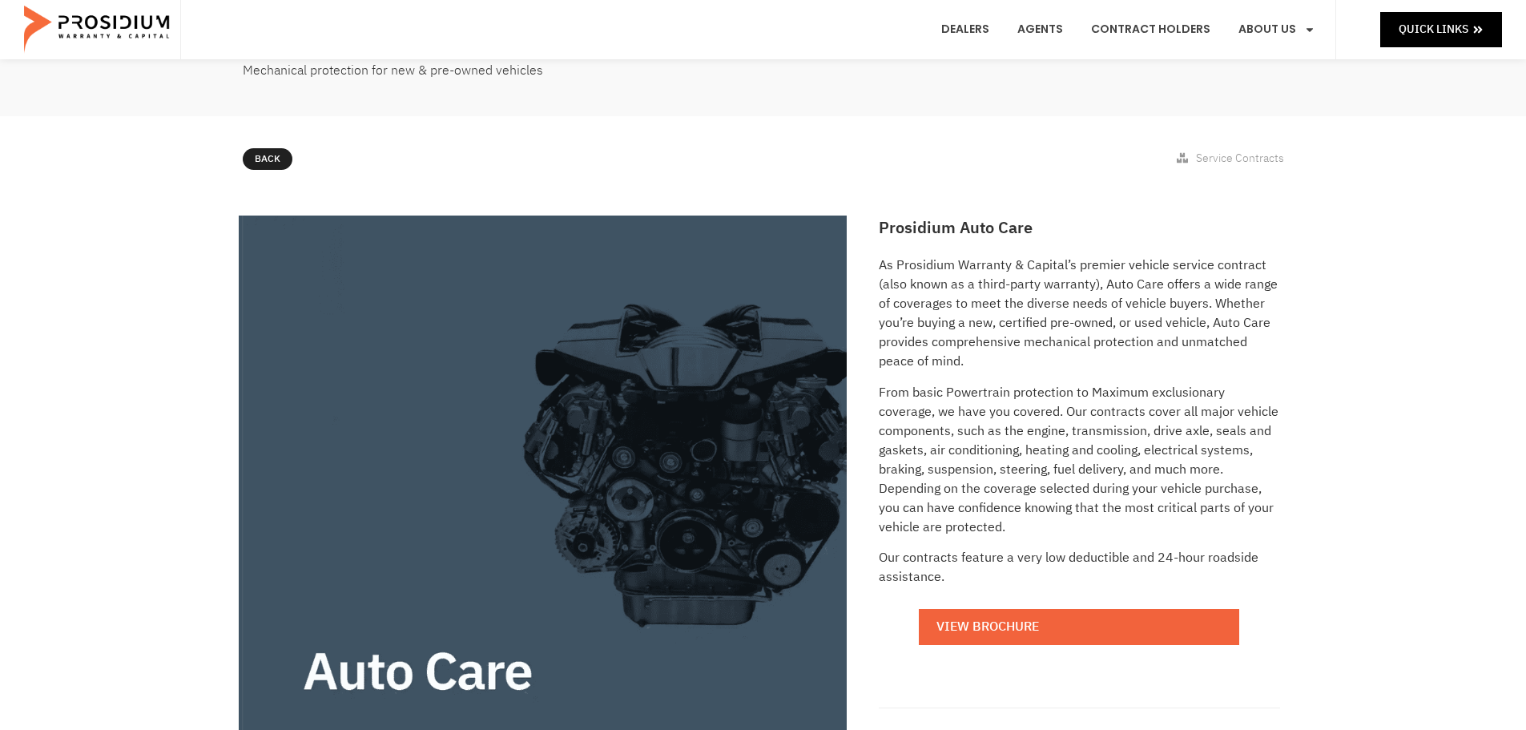
scroll to position [214, 0]
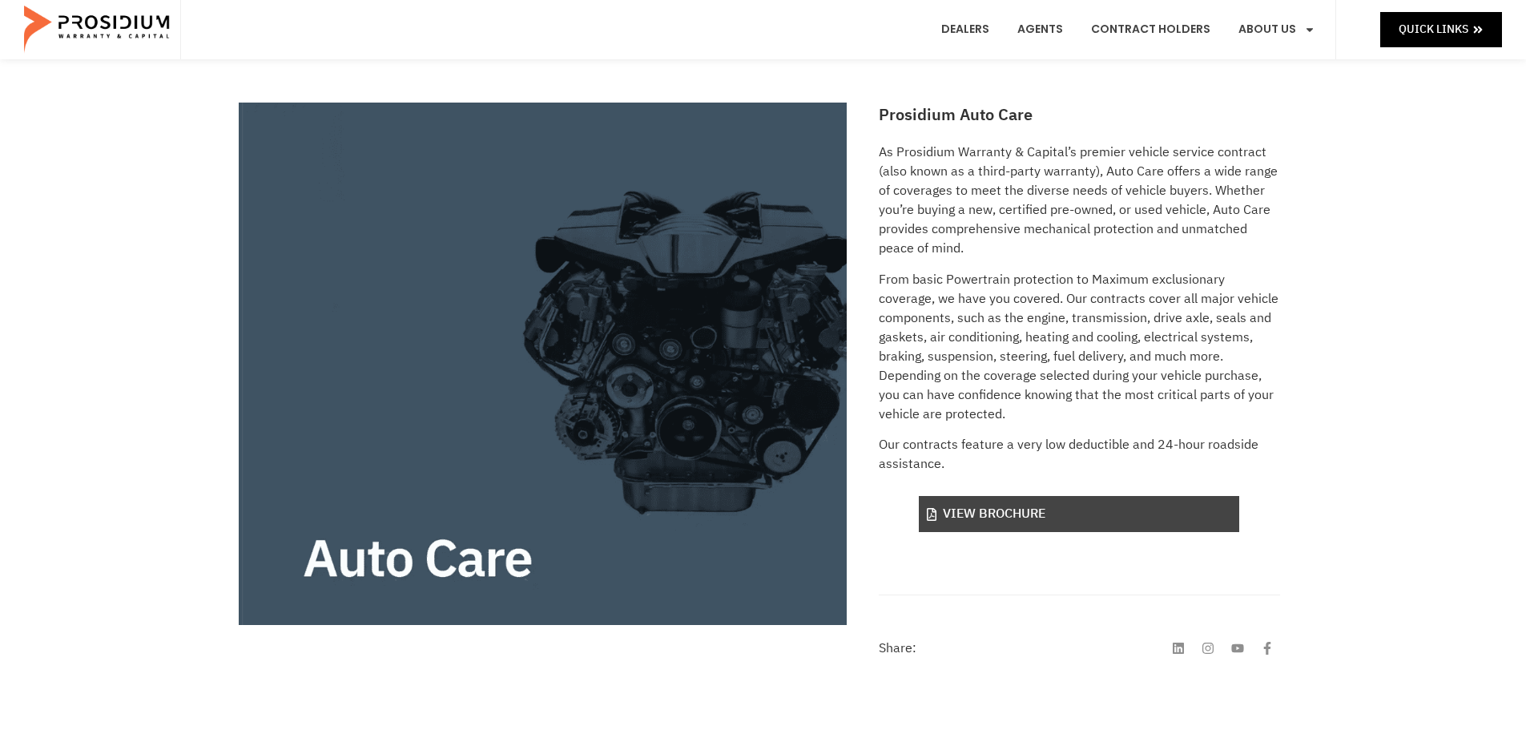
click at [948, 514] on link "View Brochure" at bounding box center [1079, 514] width 320 height 36
